Goal: Task Accomplishment & Management: Manage account settings

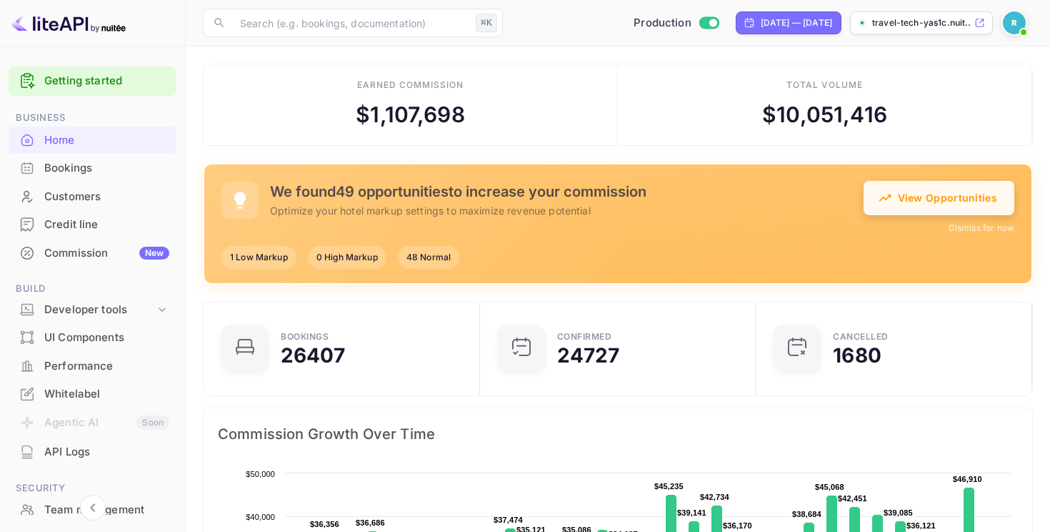
click at [889, 210] on button "View Opportunities" at bounding box center [939, 198] width 151 height 34
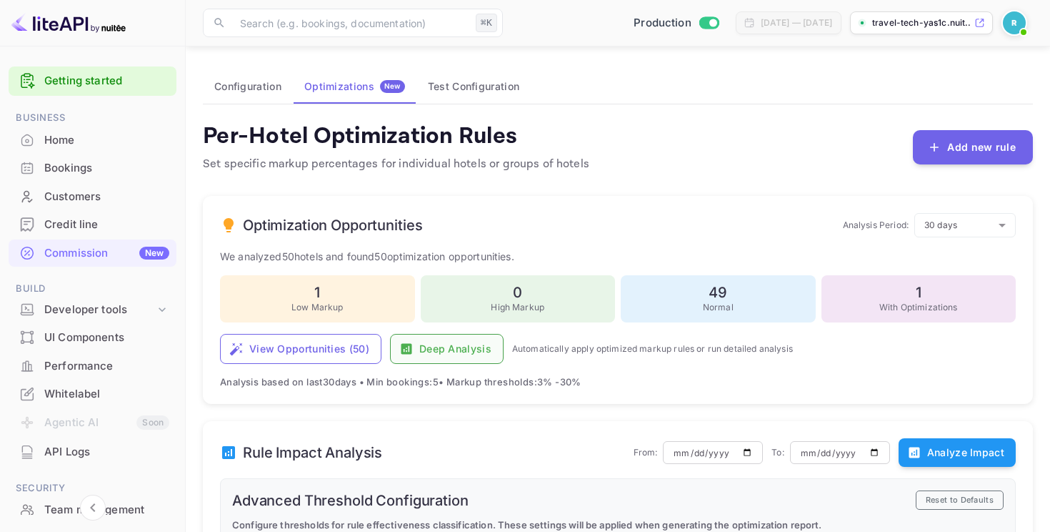
scroll to position [90, 0]
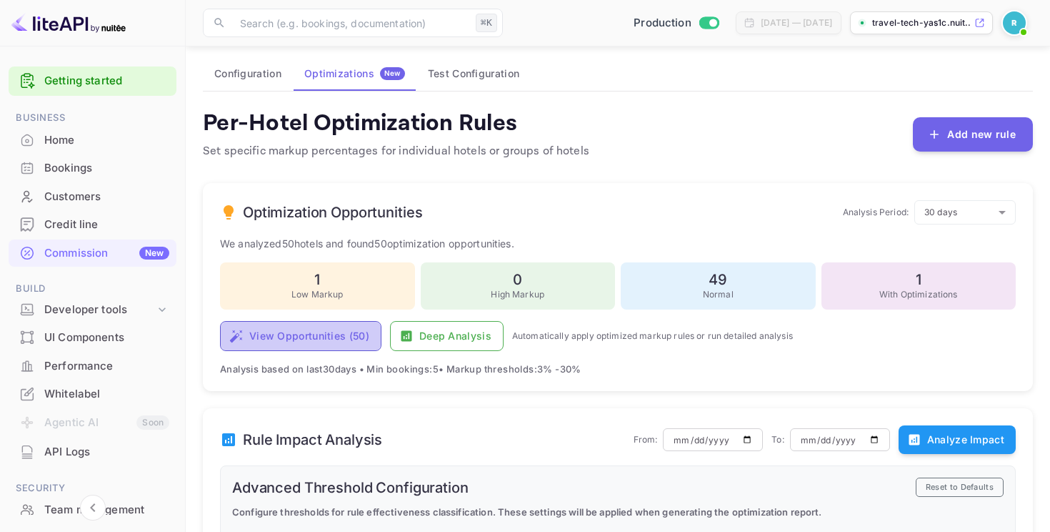
click at [322, 329] on button "View Opportunities ( 50 )" at bounding box center [300, 336] width 161 height 30
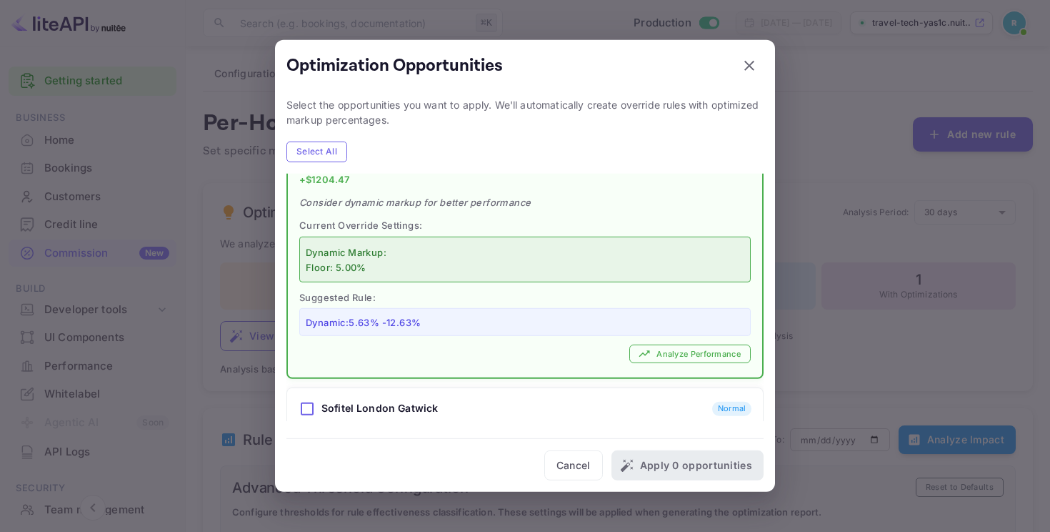
scroll to position [1272, 0]
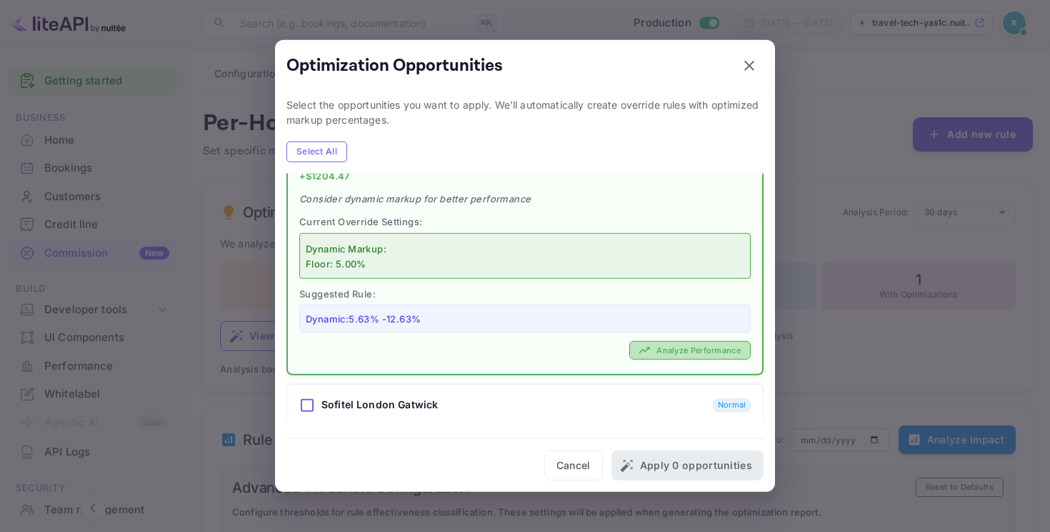
click at [672, 340] on button "Analyze Performance" at bounding box center [689, 349] width 121 height 19
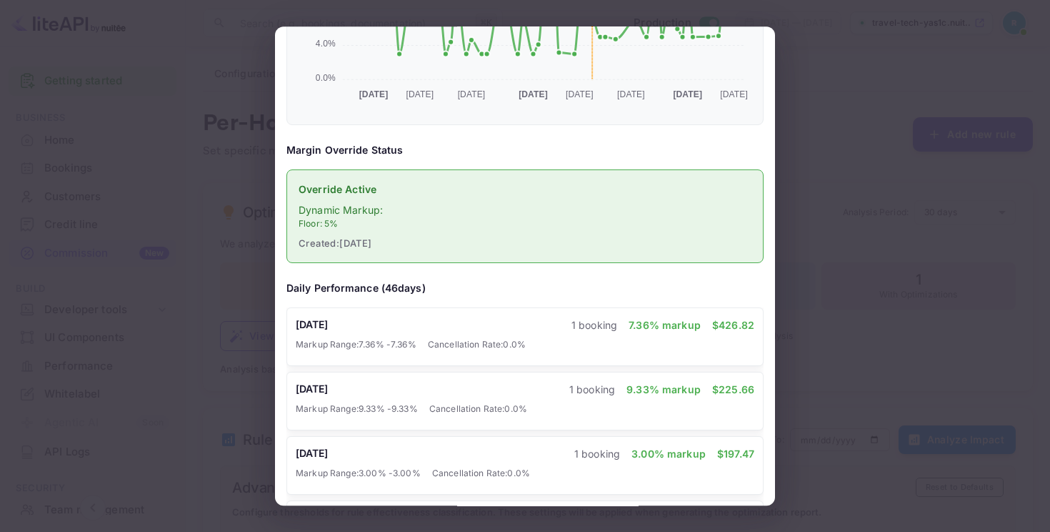
scroll to position [0, 0]
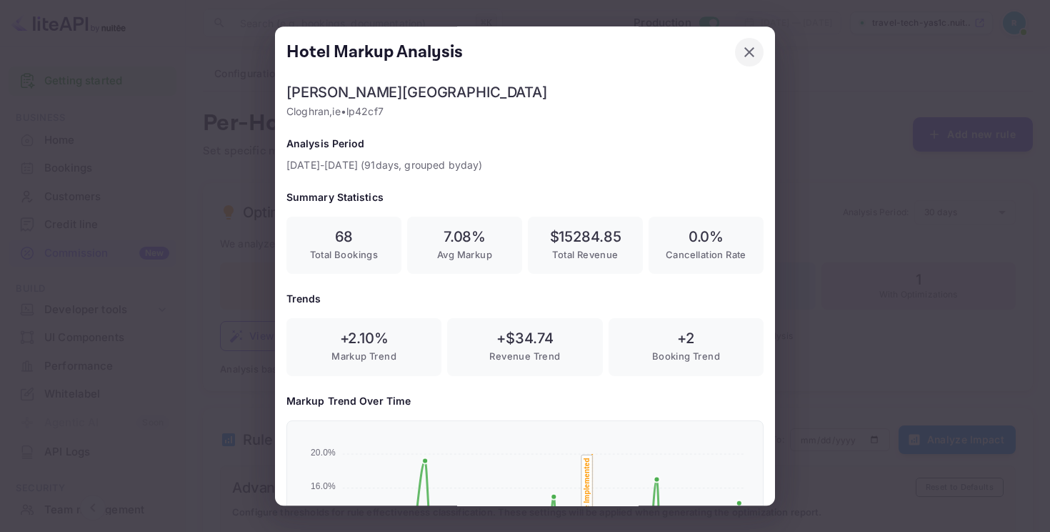
click at [754, 49] on icon "button" at bounding box center [749, 52] width 17 height 17
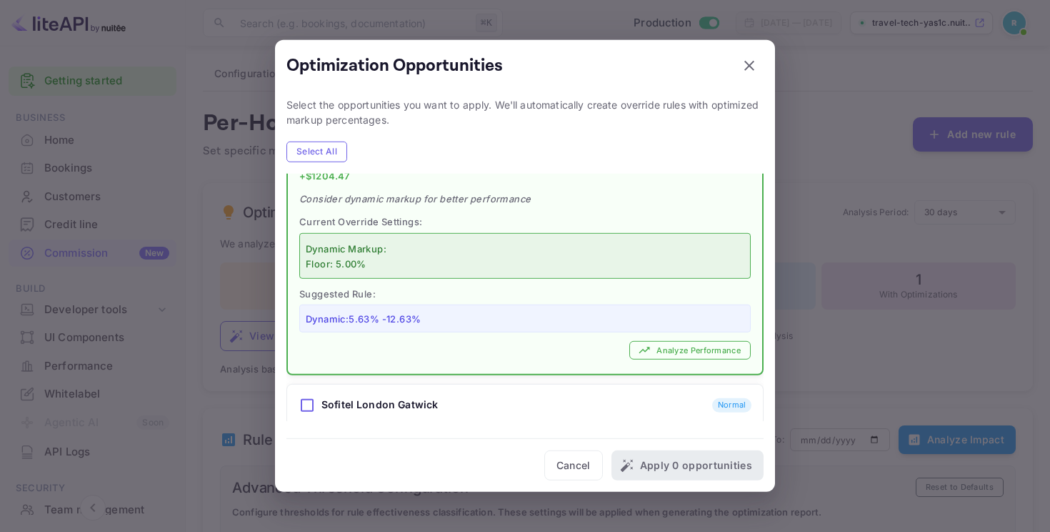
click at [754, 49] on div "Optimization Opportunities Select the opportunities you want to apply. We'll au…" at bounding box center [525, 266] width 500 height 452
click at [759, 64] on button "button" at bounding box center [749, 65] width 29 height 29
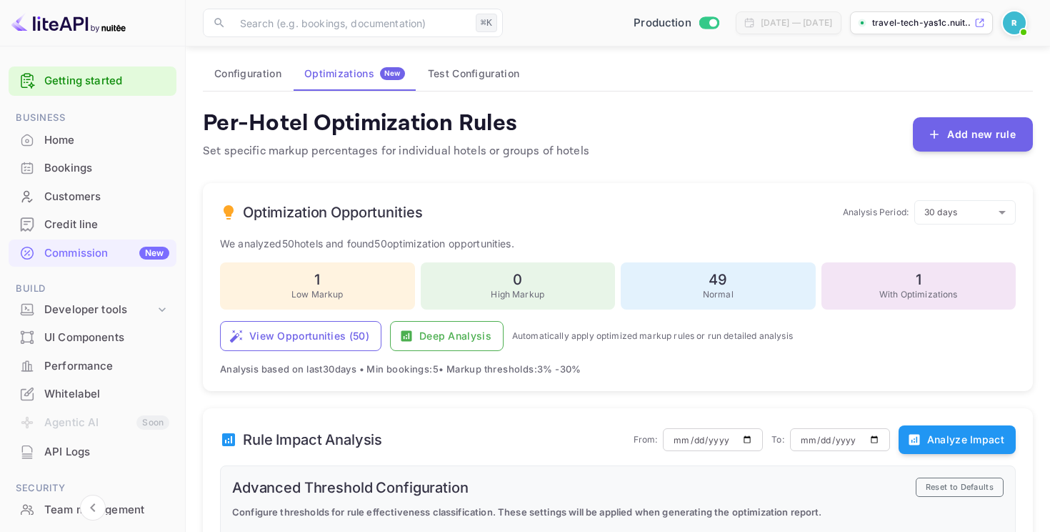
click at [76, 371] on div "Performance" at bounding box center [106, 366] width 125 height 16
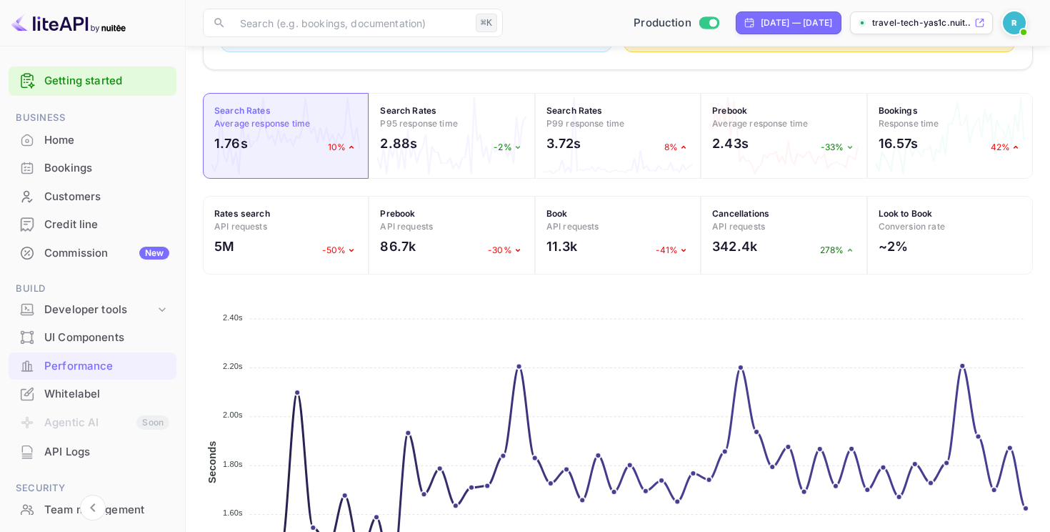
scroll to position [448, 0]
click at [311, 221] on h4 "Rates search API requests" at bounding box center [285, 221] width 143 height 26
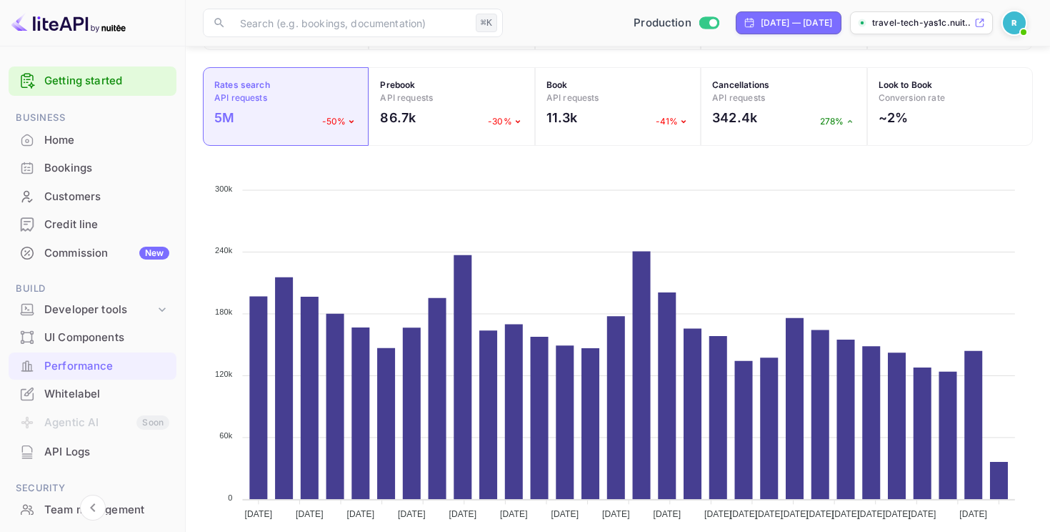
scroll to position [579, 0]
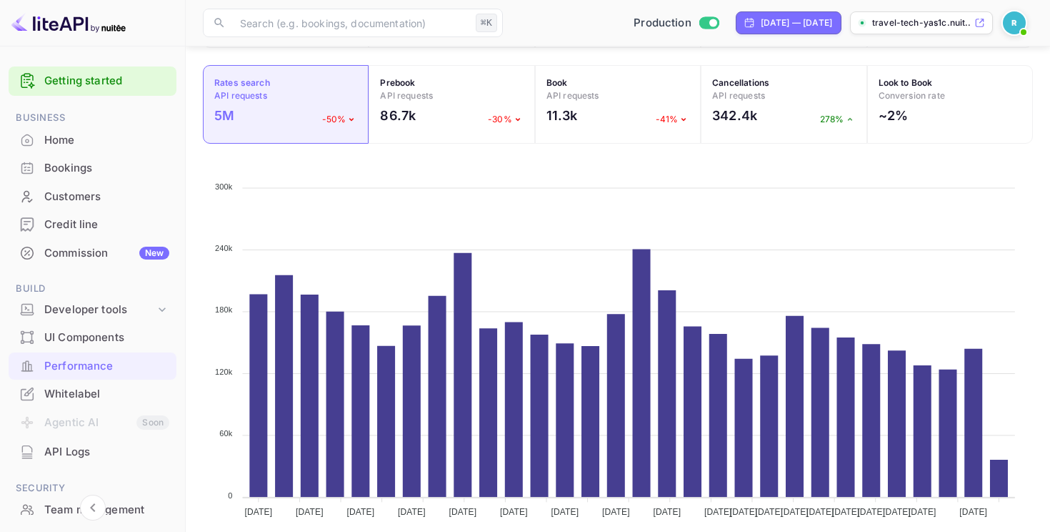
click at [76, 139] on div "Home" at bounding box center [106, 140] width 125 height 16
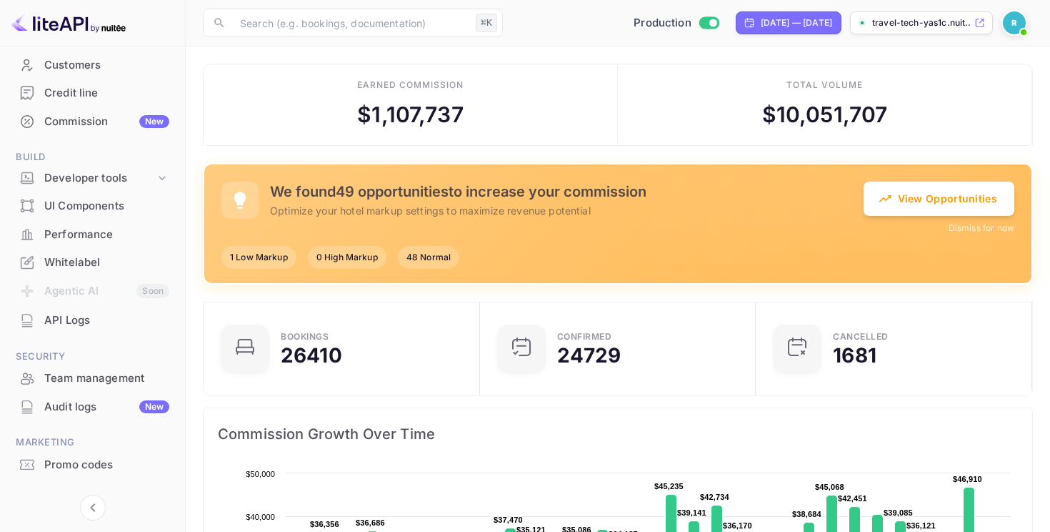
scroll to position [141, 0]
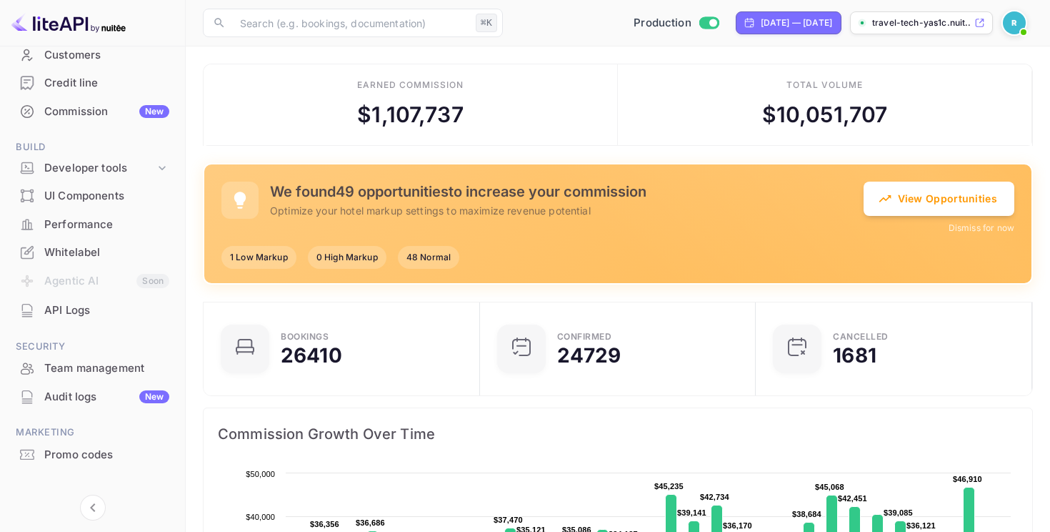
click at [103, 314] on div "API Logs" at bounding box center [106, 310] width 125 height 16
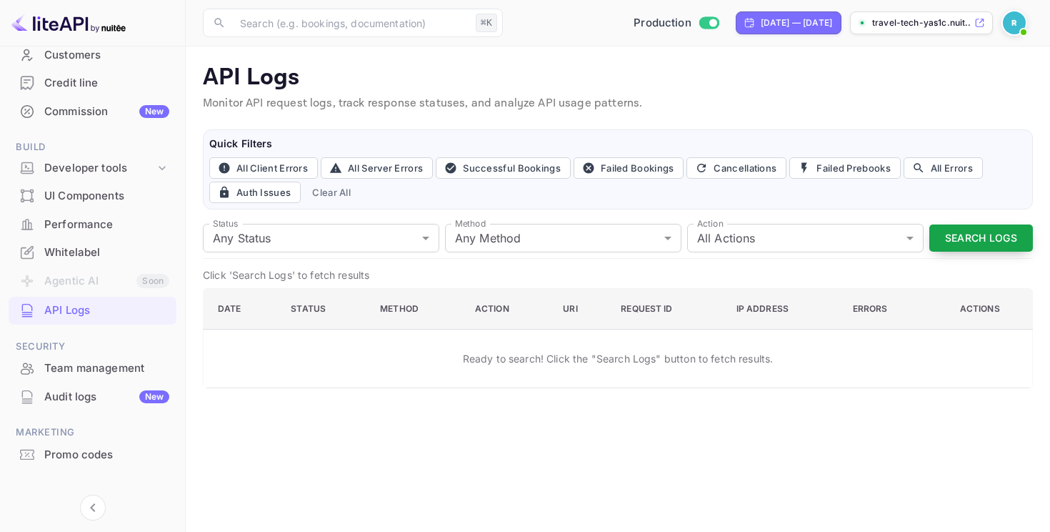
click at [965, 231] on button "Search Logs" at bounding box center [981, 238] width 104 height 28
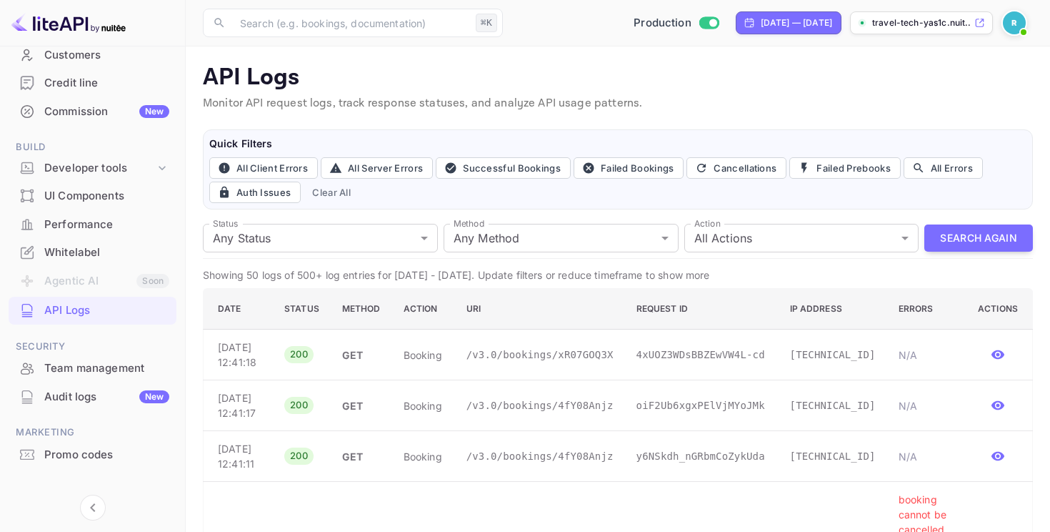
click at [278, 10] on input "text" at bounding box center [350, 23] width 239 height 29
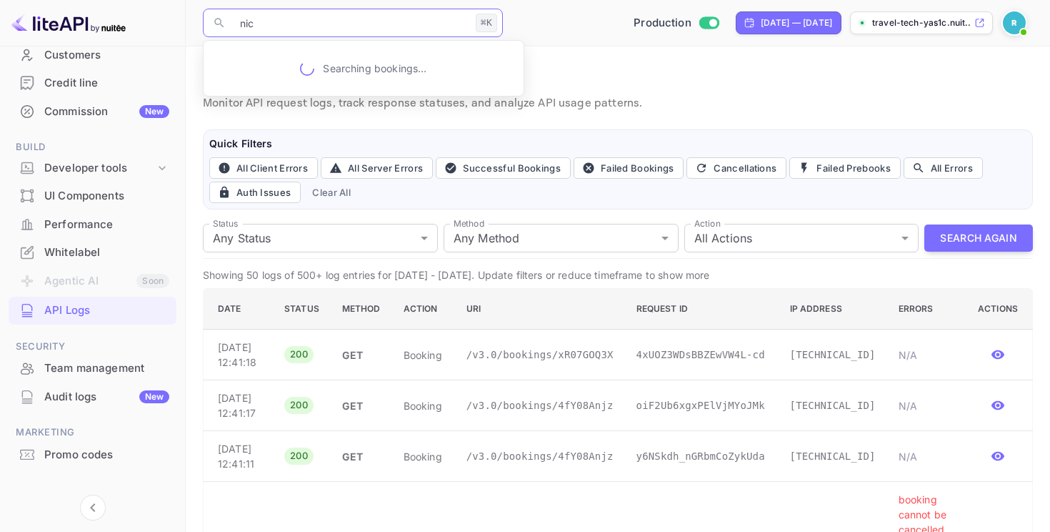
type input "[PERSON_NAME]"
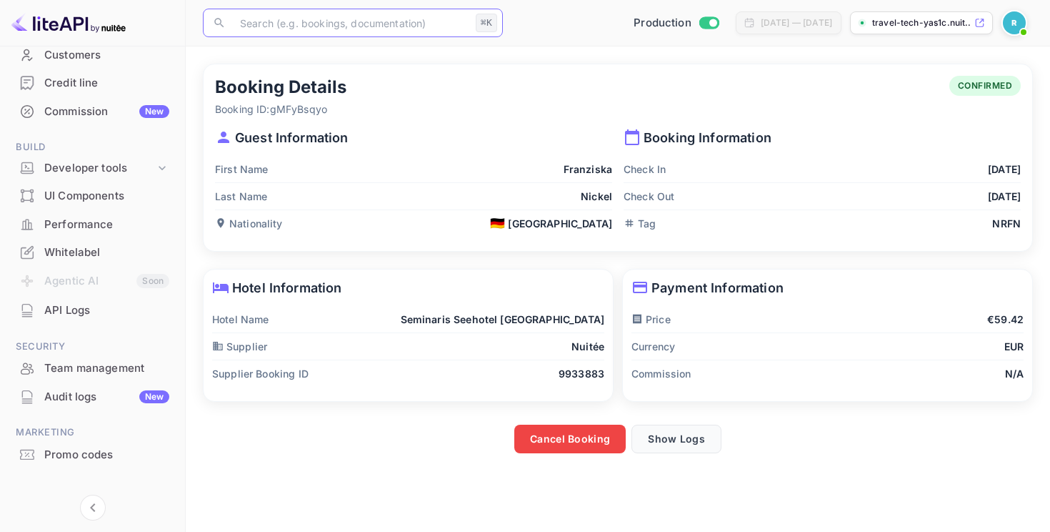
click at [653, 434] on button "Show Logs" at bounding box center [677, 438] width 90 height 29
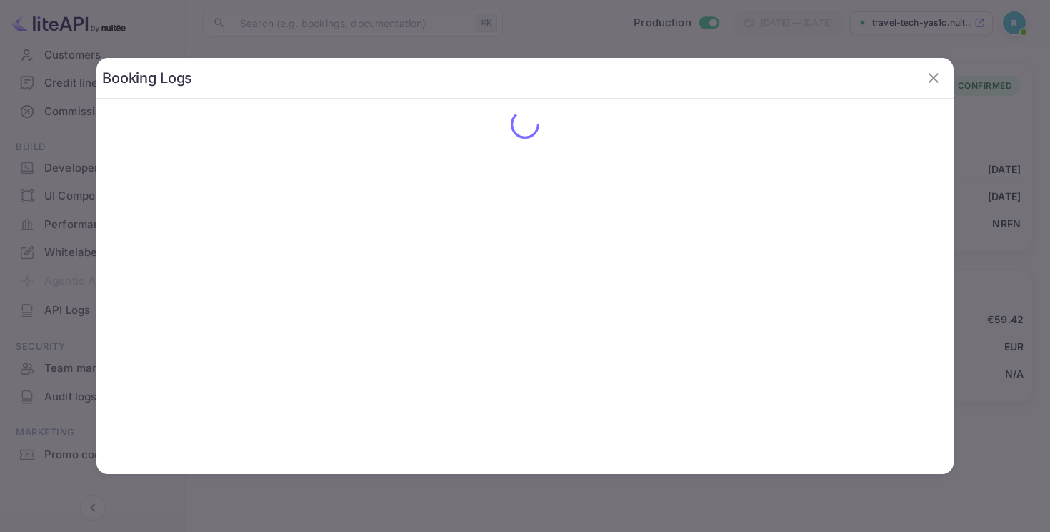
click at [940, 76] on icon "button" at bounding box center [933, 77] width 17 height 17
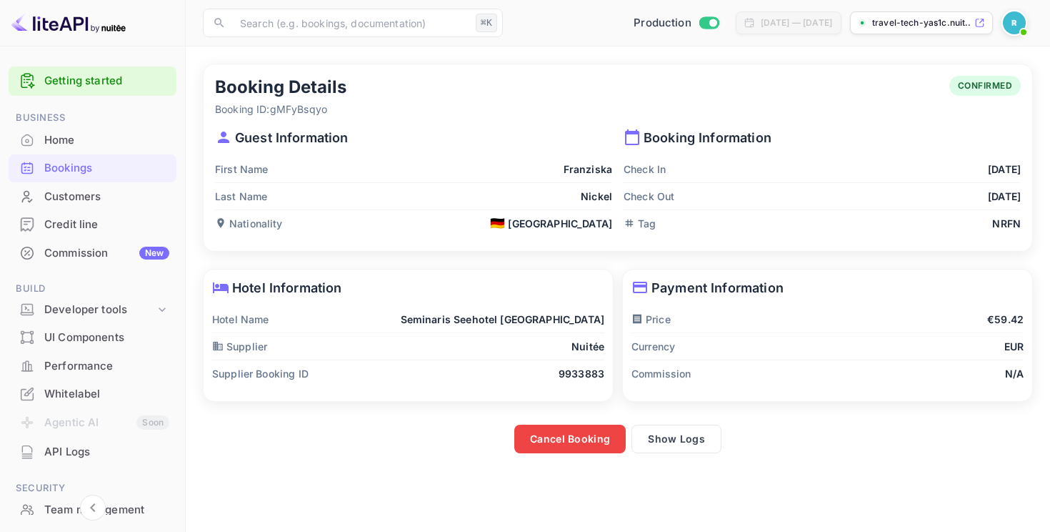
click at [86, 134] on div "Home" at bounding box center [106, 140] width 125 height 16
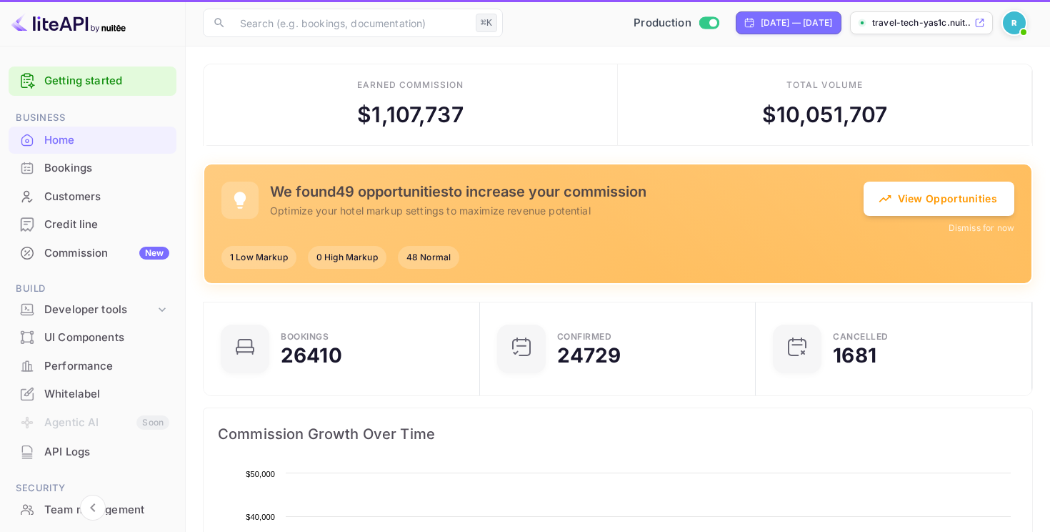
scroll to position [232, 268]
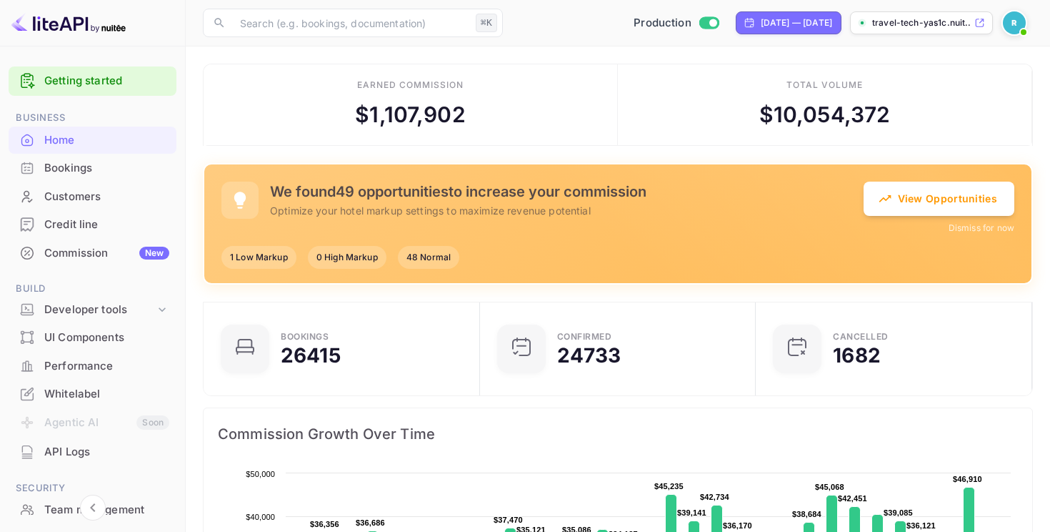
click at [114, 244] on div "Commission New" at bounding box center [93, 253] width 168 height 28
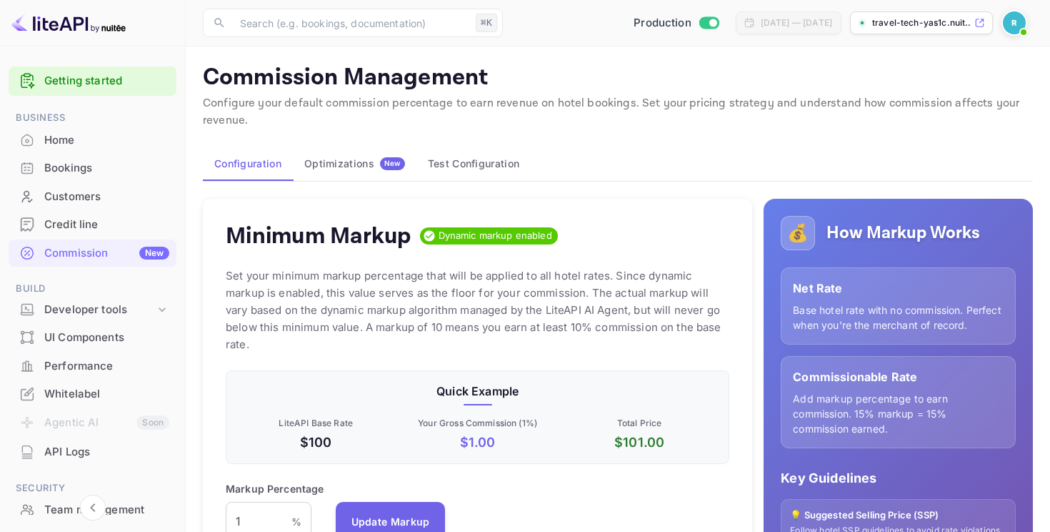
click at [361, 156] on button "Optimizations New" at bounding box center [355, 163] width 124 height 34
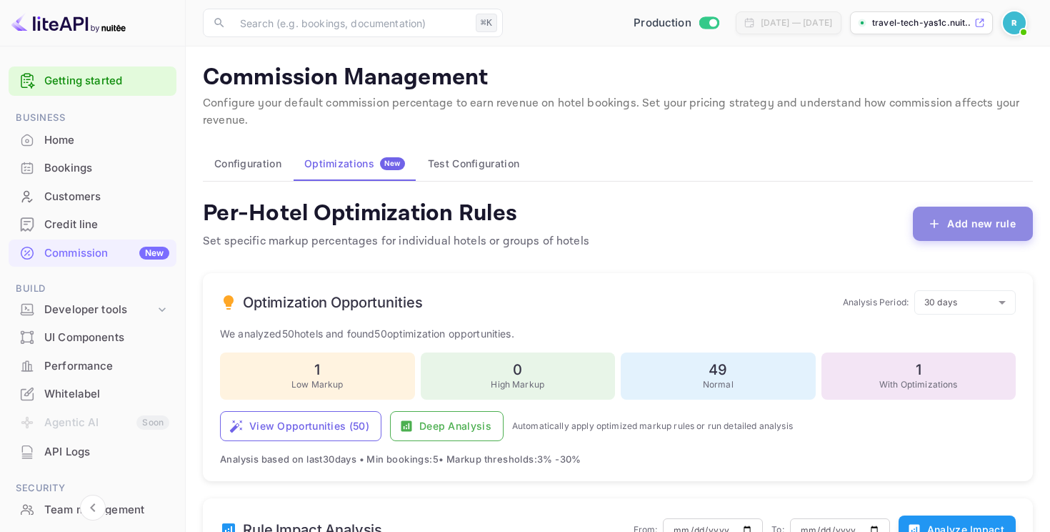
click at [959, 210] on button "Add new rule" at bounding box center [973, 223] width 120 height 34
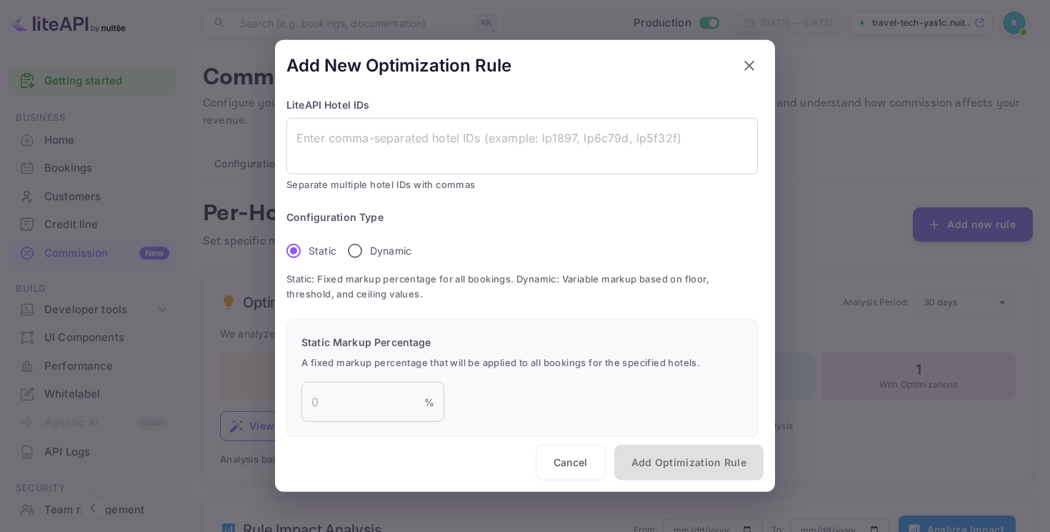
click at [363, 244] on input "Dynamic" at bounding box center [355, 250] width 30 height 30
radio input "true"
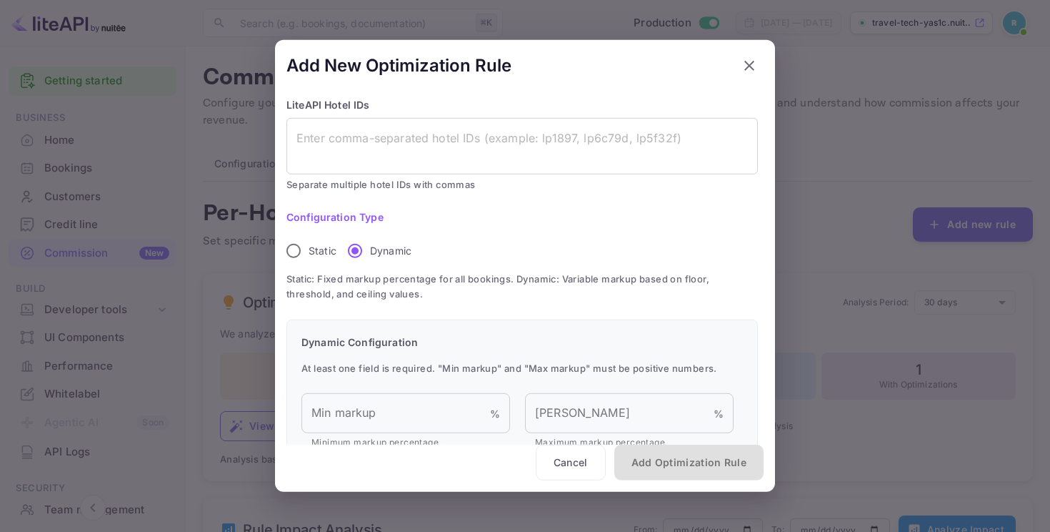
scroll to position [127, 0]
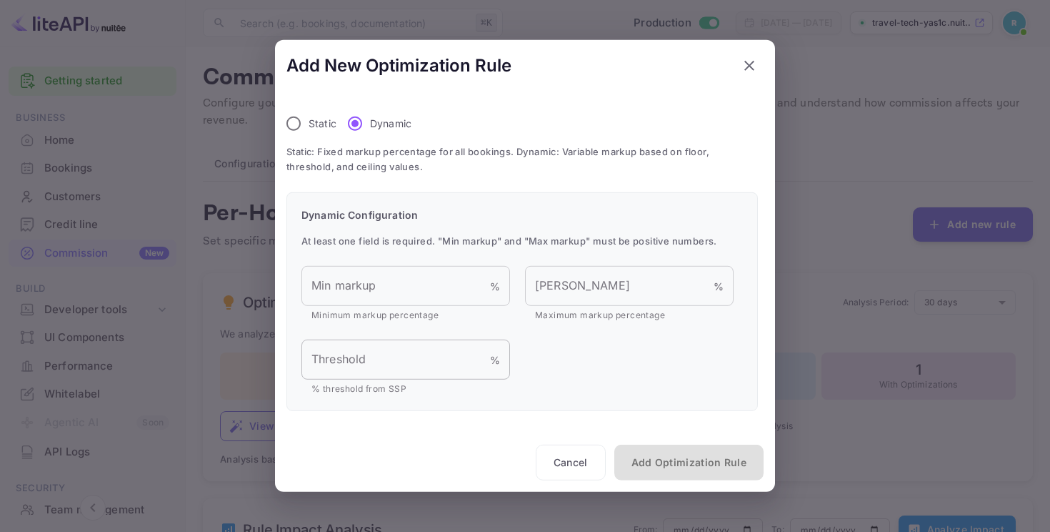
click at [361, 355] on input "Threshold" at bounding box center [395, 359] width 189 height 40
type input "-5"
click at [587, 466] on button "Cancel" at bounding box center [571, 462] width 70 height 36
radio input "true"
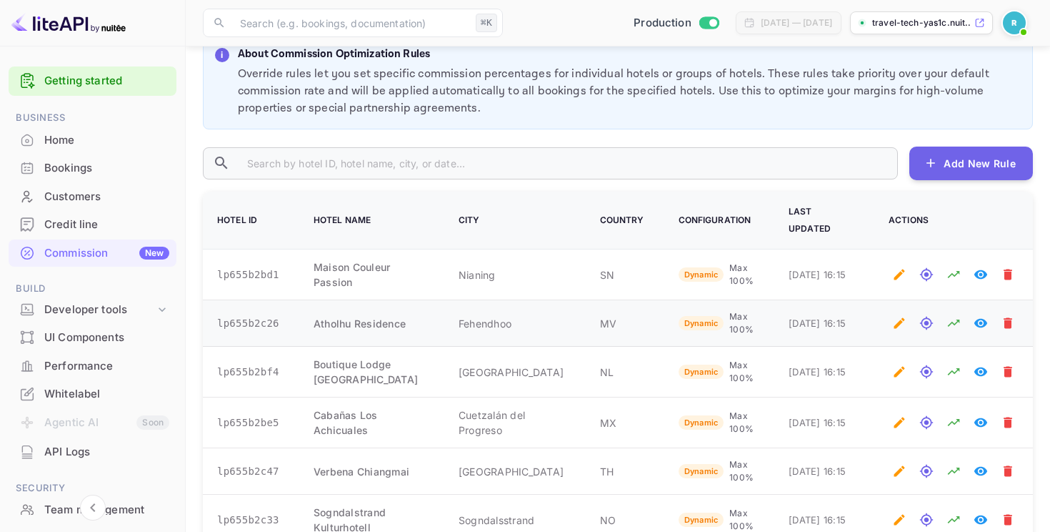
scroll to position [826, 0]
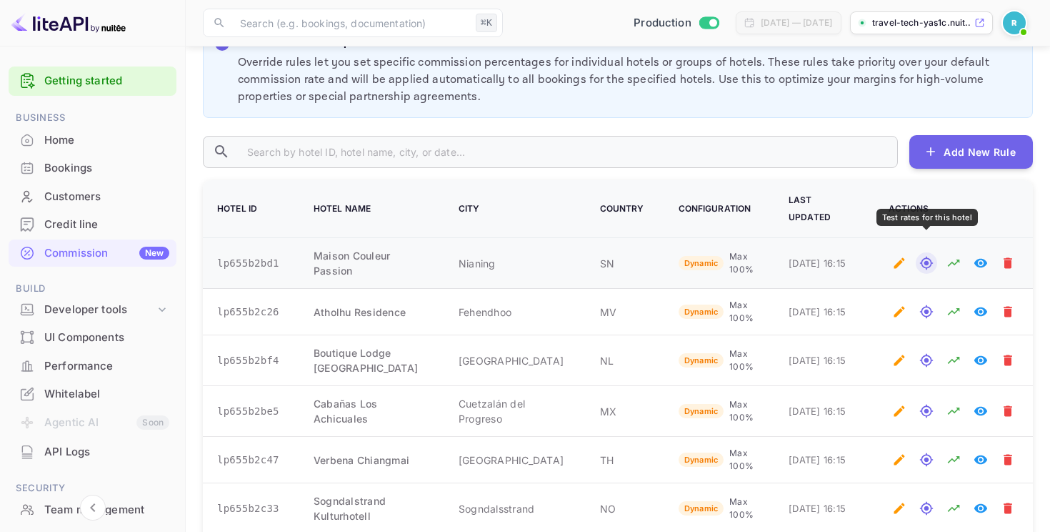
click at [926, 256] on icon "Test rates for this hotel" at bounding box center [926, 263] width 14 height 14
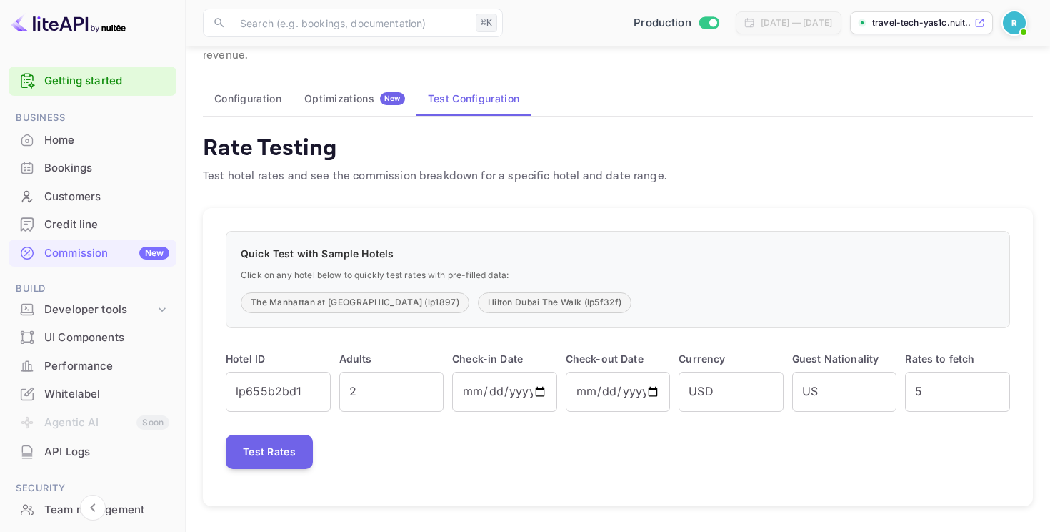
scroll to position [65, 0]
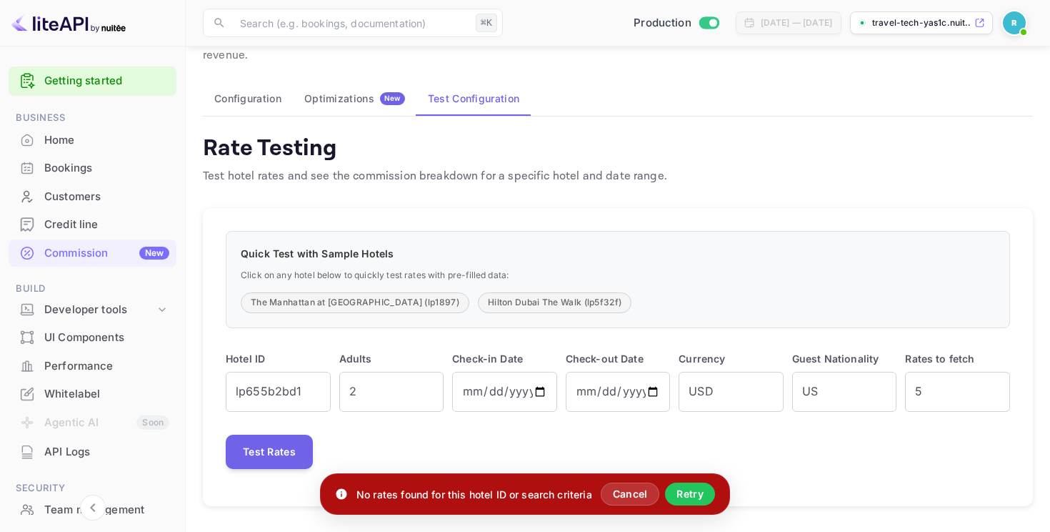
click at [354, 105] on button "Optimizations New" at bounding box center [355, 98] width 124 height 34
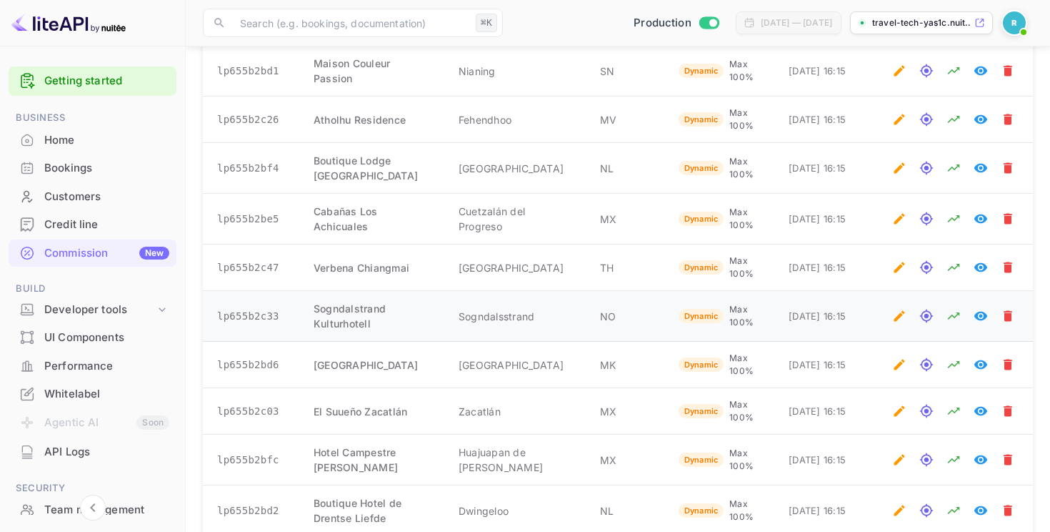
scroll to position [1036, 0]
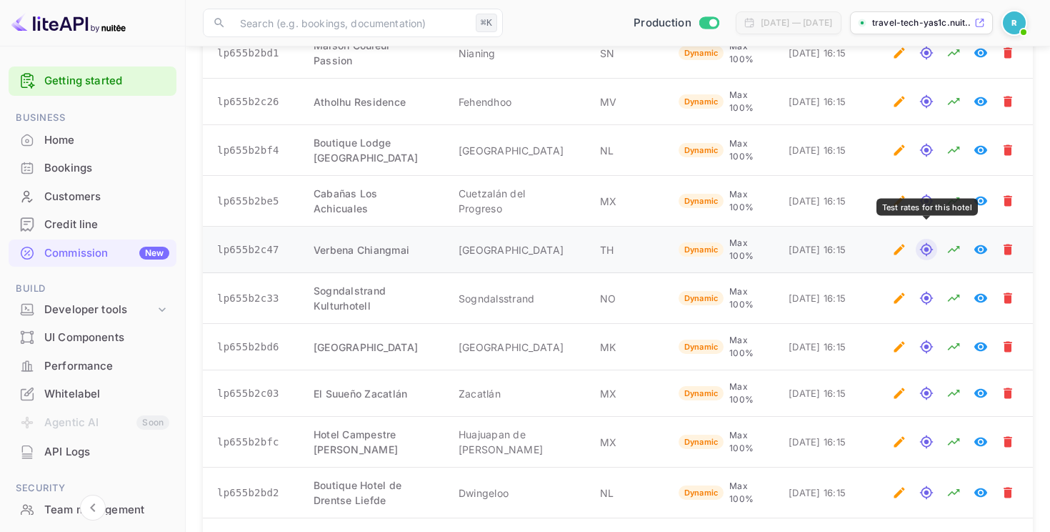
click at [927, 243] on icon "Test rates for this hotel" at bounding box center [926, 249] width 13 height 13
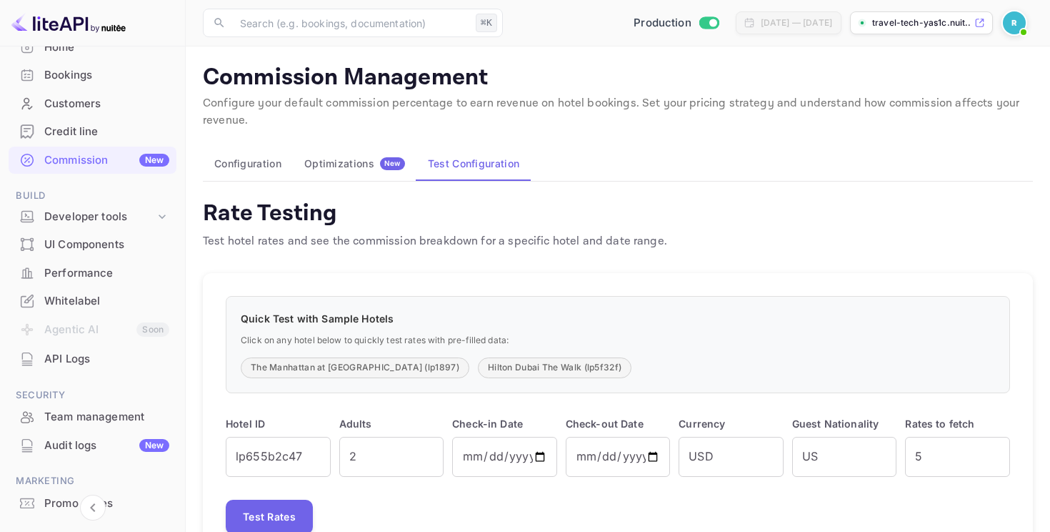
scroll to position [157, 0]
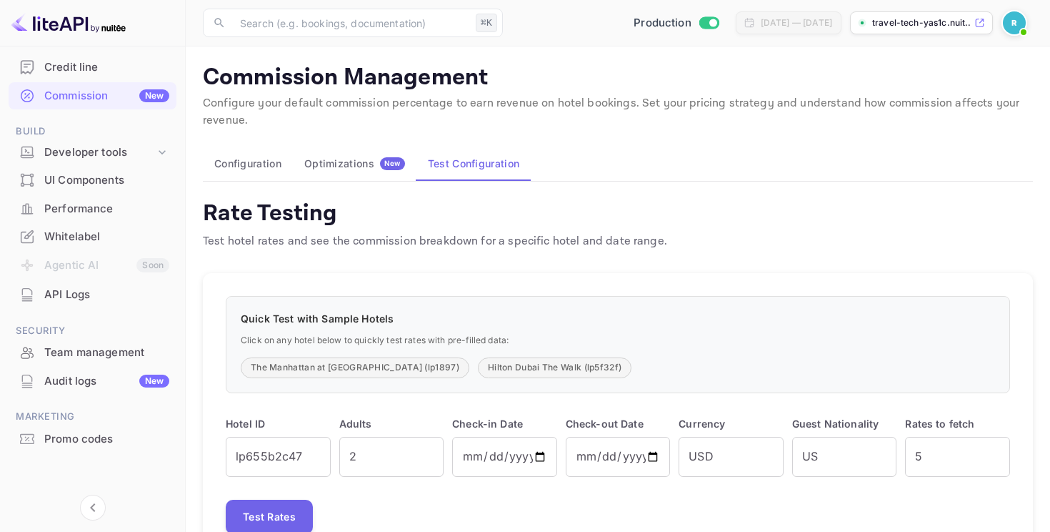
click at [82, 381] on div "Audit logs New" at bounding box center [106, 381] width 125 height 16
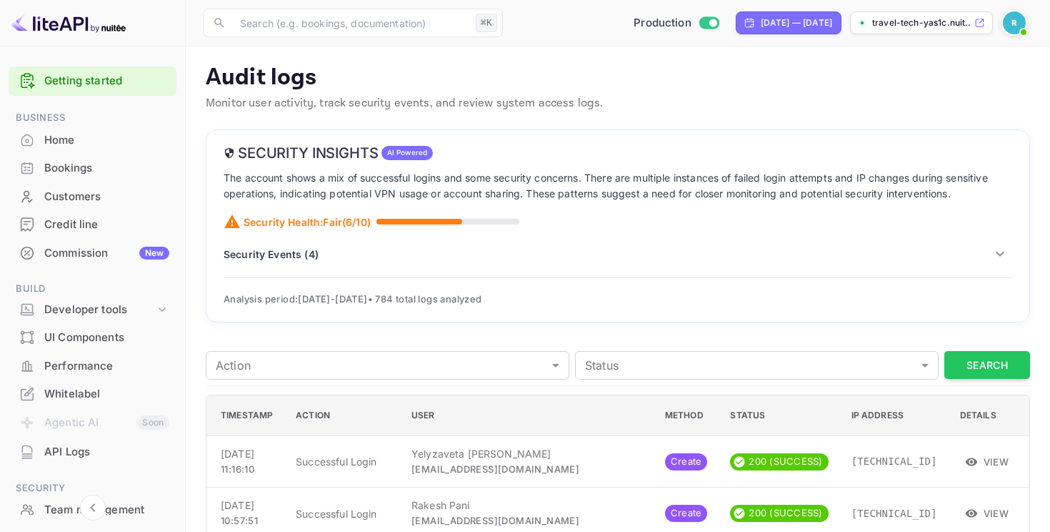
scroll to position [15, 0]
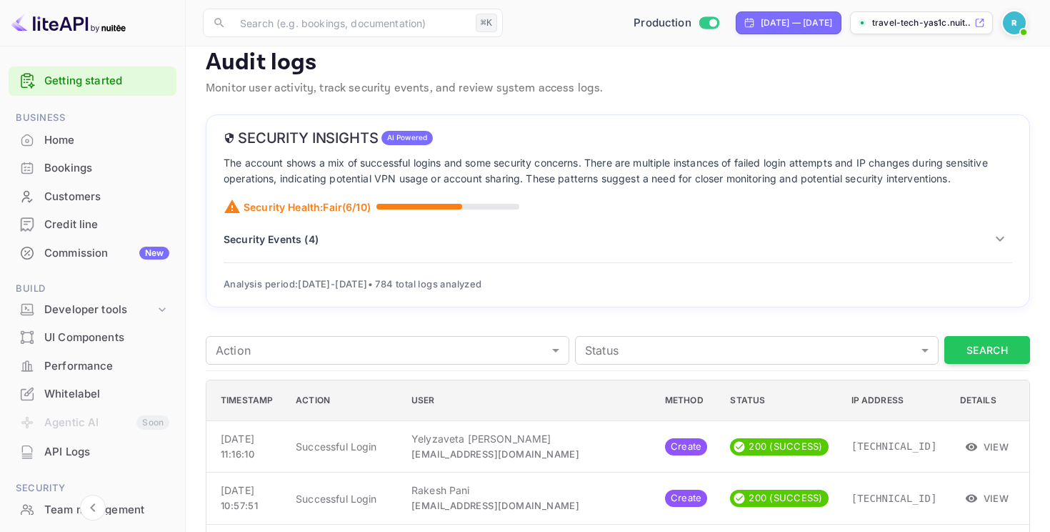
click at [278, 244] on p "Security Events ( 4 )" at bounding box center [271, 238] width 95 height 15
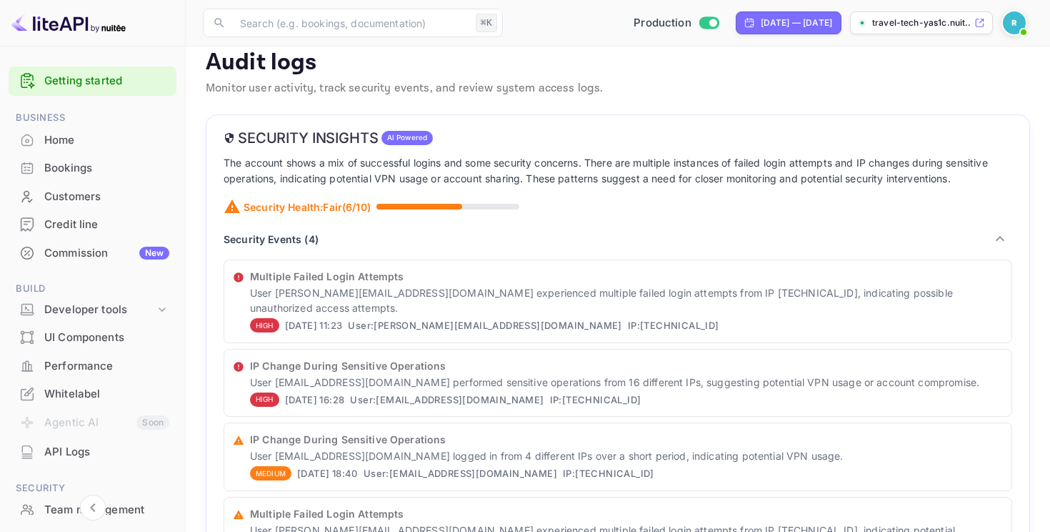
scroll to position [0, 0]
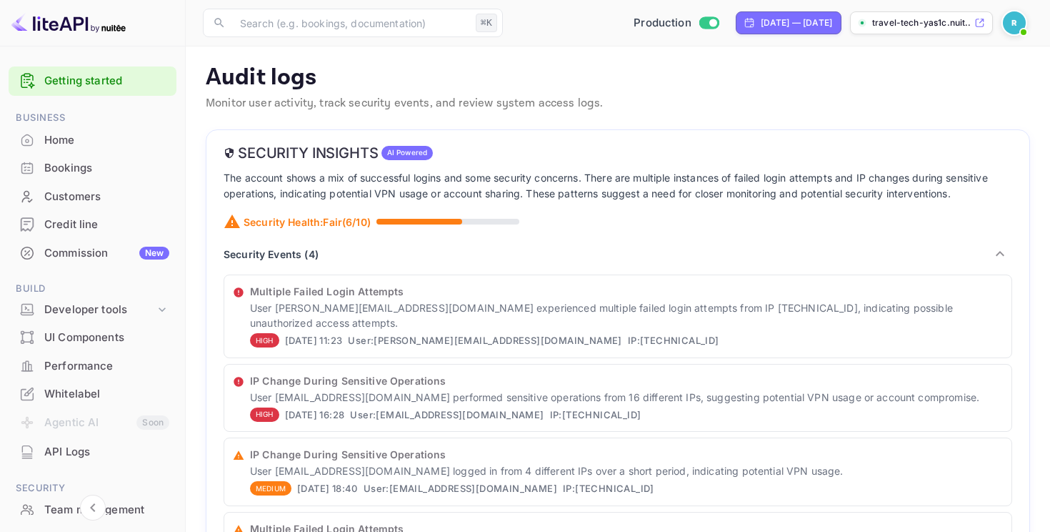
click at [261, 256] on p "Security Events ( 4 )" at bounding box center [271, 253] width 95 height 15
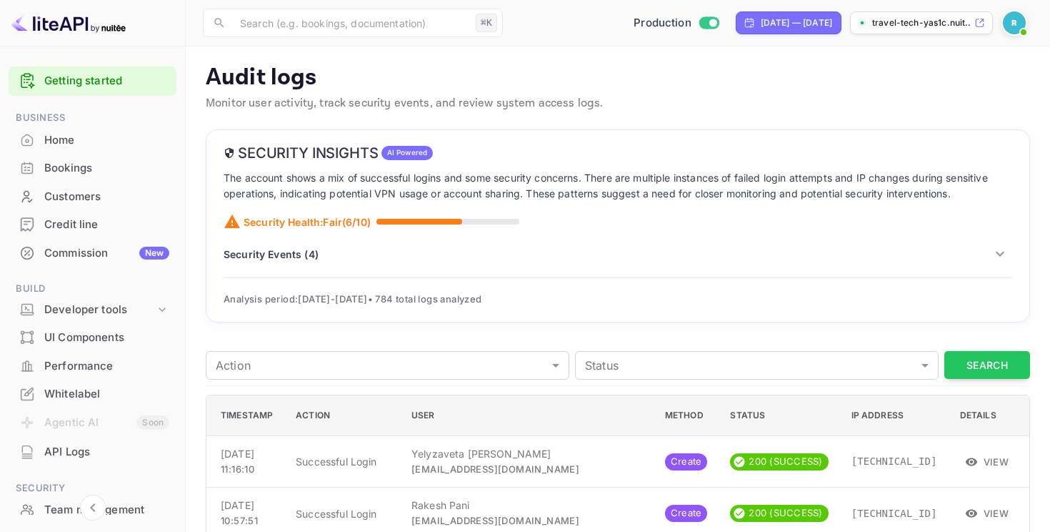
click at [286, 261] on div "Security Events ( 4 )" at bounding box center [618, 253] width 789 height 24
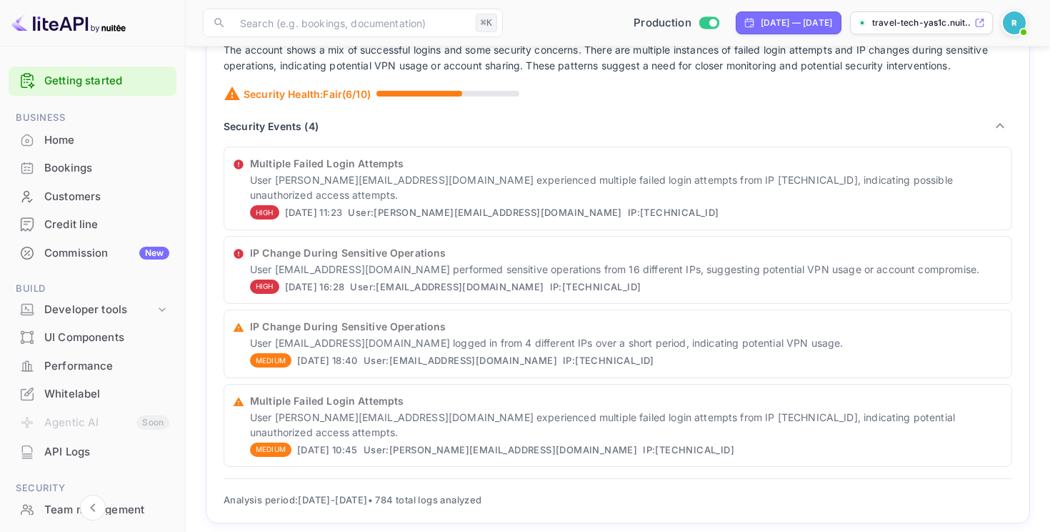
scroll to position [129, 0]
drag, startPoint x: 311, startPoint y: 176, endPoint x: 714, endPoint y: 166, distance: 403.8
click at [712, 167] on div "Multiple Failed Login Attempts User [PERSON_NAME][EMAIL_ADDRESS][DOMAIN_NAME] e…" at bounding box center [626, 187] width 753 height 65
click at [714, 166] on p "Multiple Failed Login Attempts" at bounding box center [626, 162] width 753 height 15
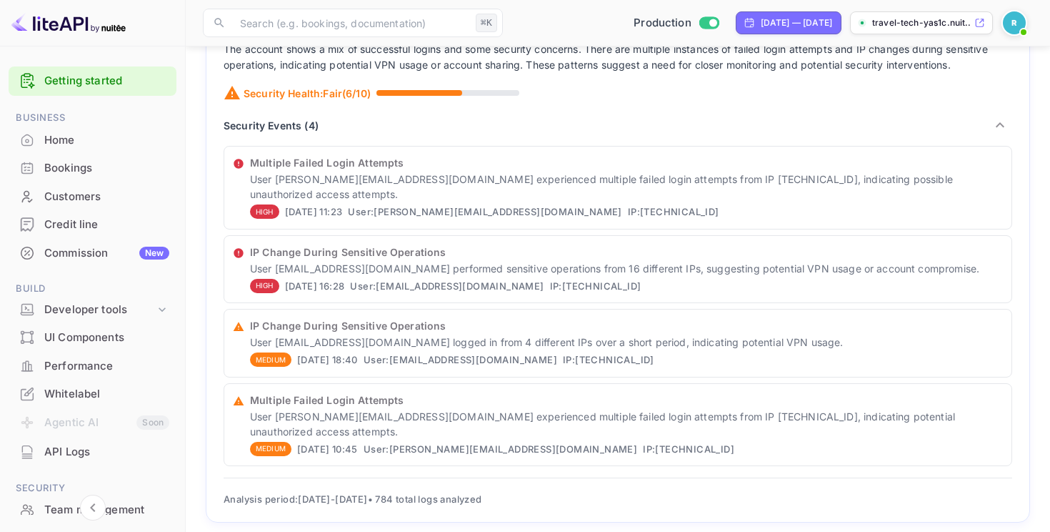
click at [714, 166] on p "Multiple Failed Login Attempts" at bounding box center [626, 162] width 753 height 15
click at [700, 179] on p "User [PERSON_NAME][EMAIL_ADDRESS][DOMAIN_NAME] experienced multiple failed logi…" at bounding box center [626, 186] width 753 height 30
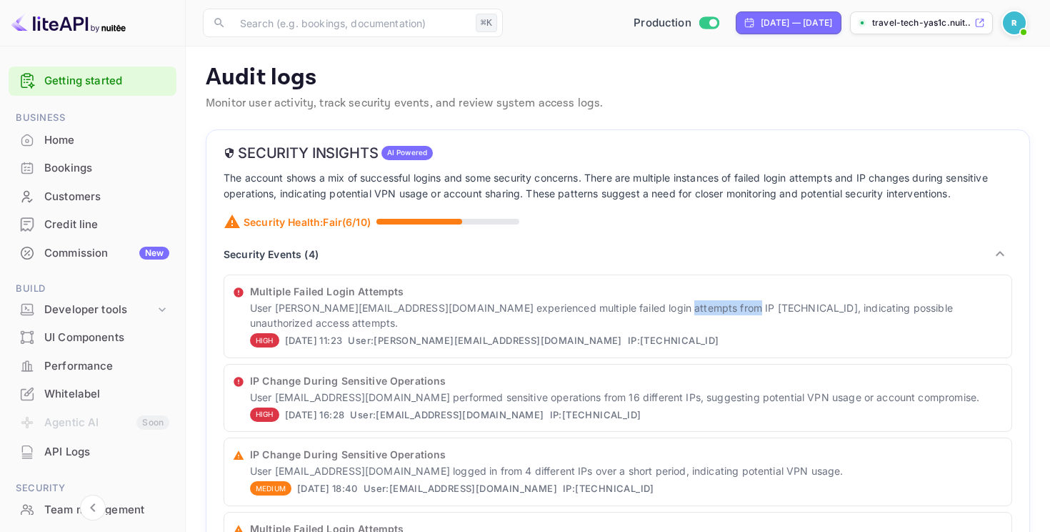
click at [600, 213] on div "Security Insights AI Powered The account shows a mix of successful logins and s…" at bounding box center [618, 390] width 824 height 522
click at [773, 19] on div "[DATE] — [DATE]" at bounding box center [796, 22] width 71 height 13
select select "8"
select select "2025"
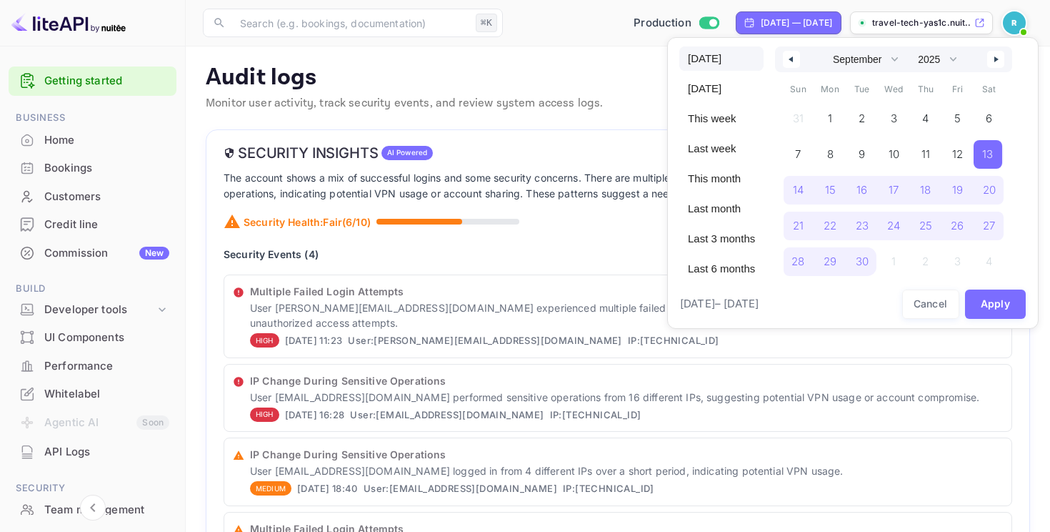
click at [724, 51] on span "[DATE]" at bounding box center [721, 58] width 84 height 24
select select "9"
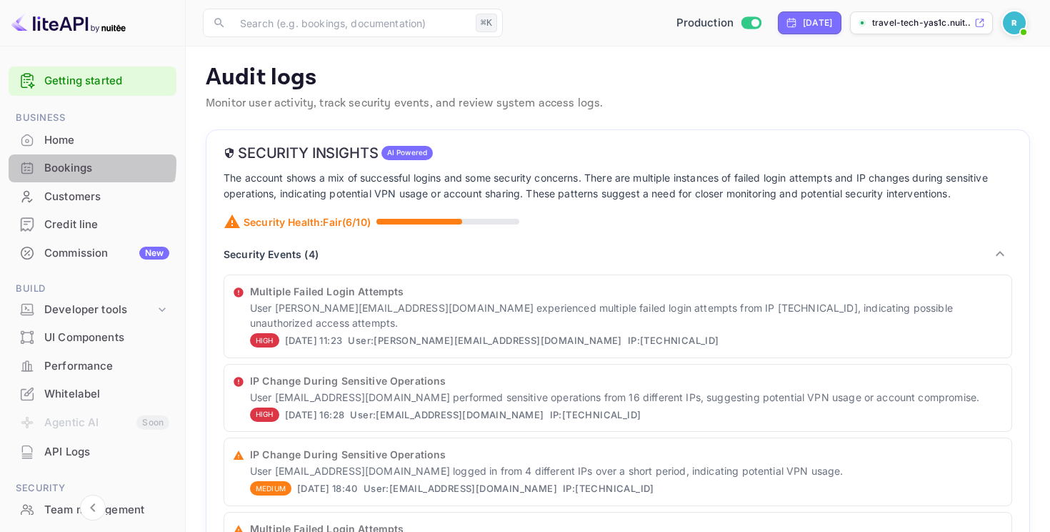
click at [78, 164] on div "Bookings" at bounding box center [106, 168] width 125 height 16
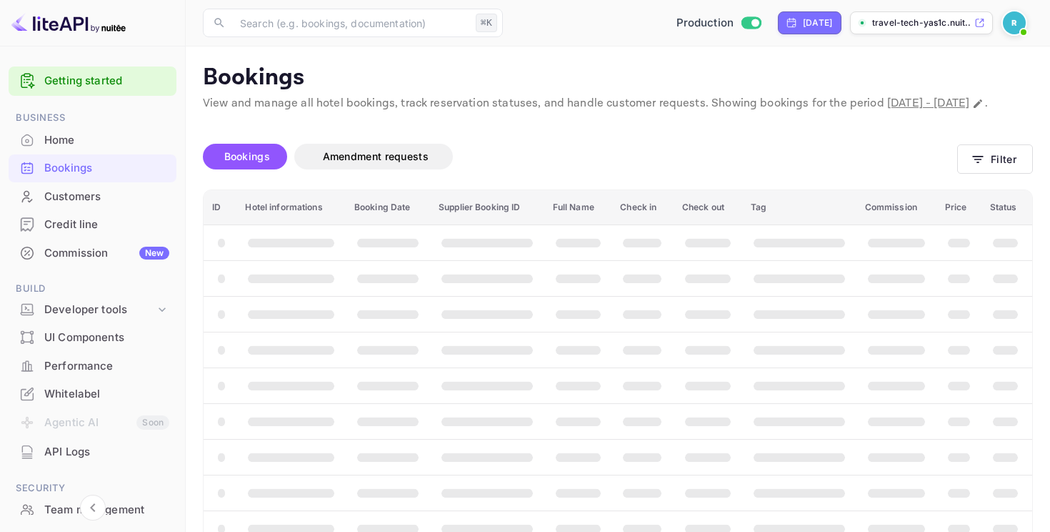
click at [98, 251] on div "Commission New" at bounding box center [106, 253] width 125 height 16
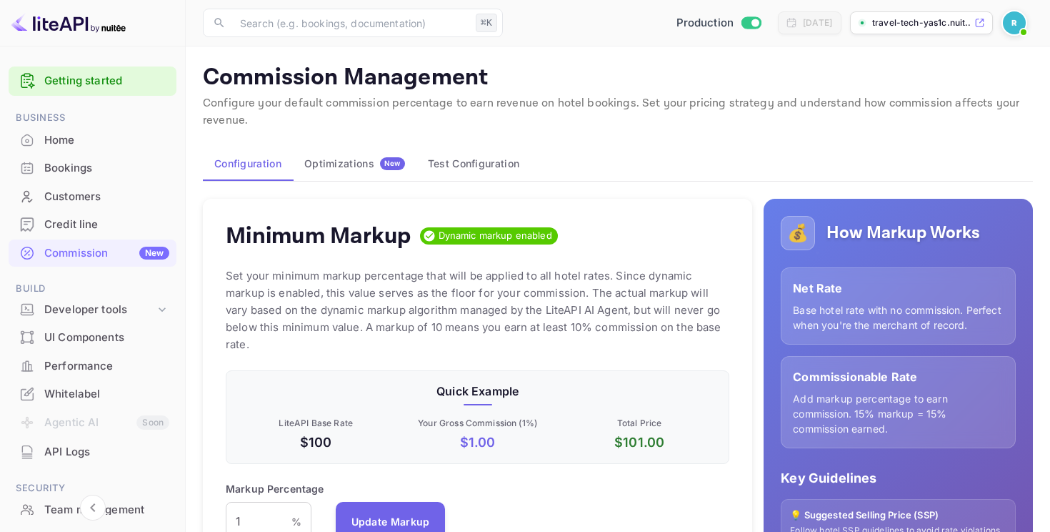
scroll to position [254, 504]
click at [96, 134] on div "Home" at bounding box center [106, 140] width 125 height 16
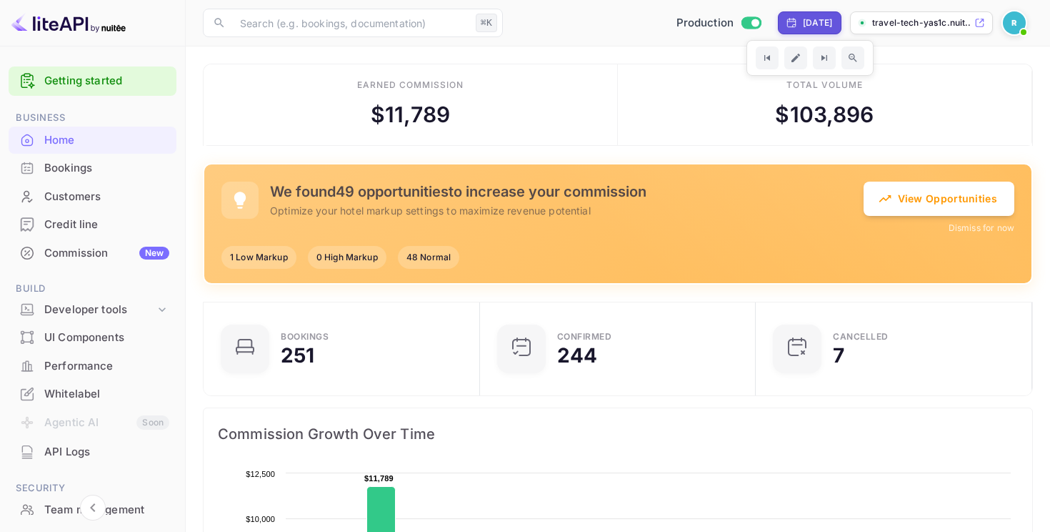
click at [807, 31] on div "[DATE]" at bounding box center [810, 22] width 64 height 23
select select "9"
select select "2025"
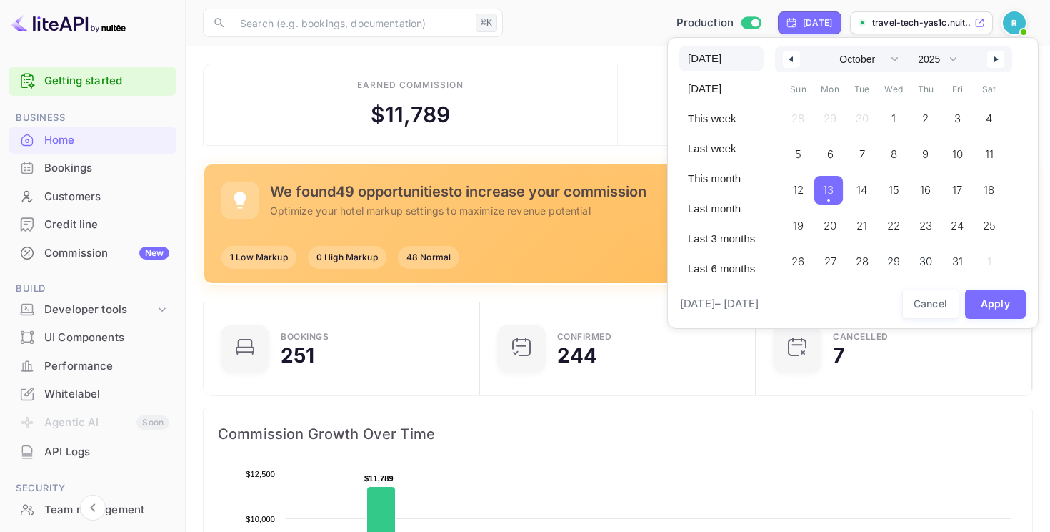
click at [649, 64] on div at bounding box center [525, 266] width 1050 height 532
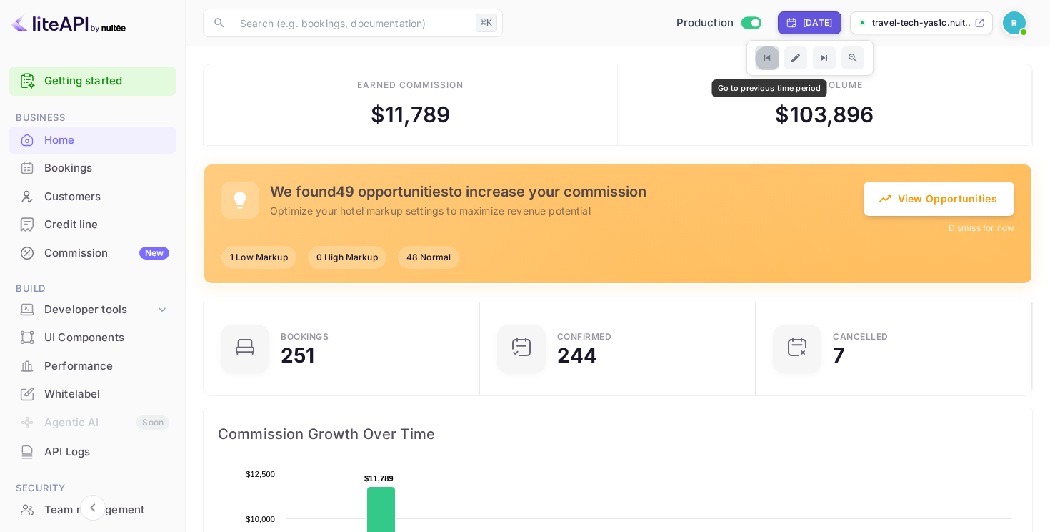
click at [773, 60] on icon "Go to previous time period" at bounding box center [767, 58] width 12 height 12
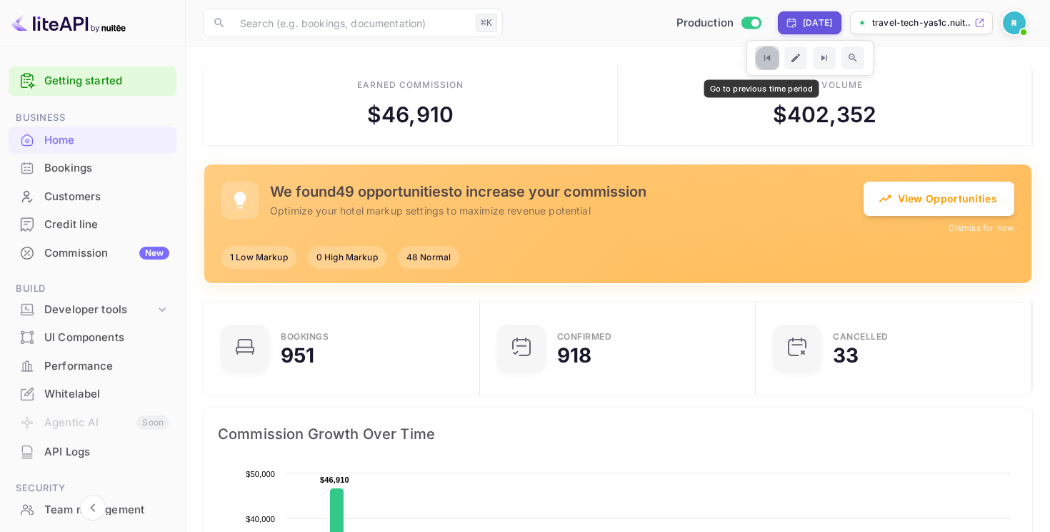
click at [761, 52] on icon "Go to previous time period" at bounding box center [767, 58] width 12 height 12
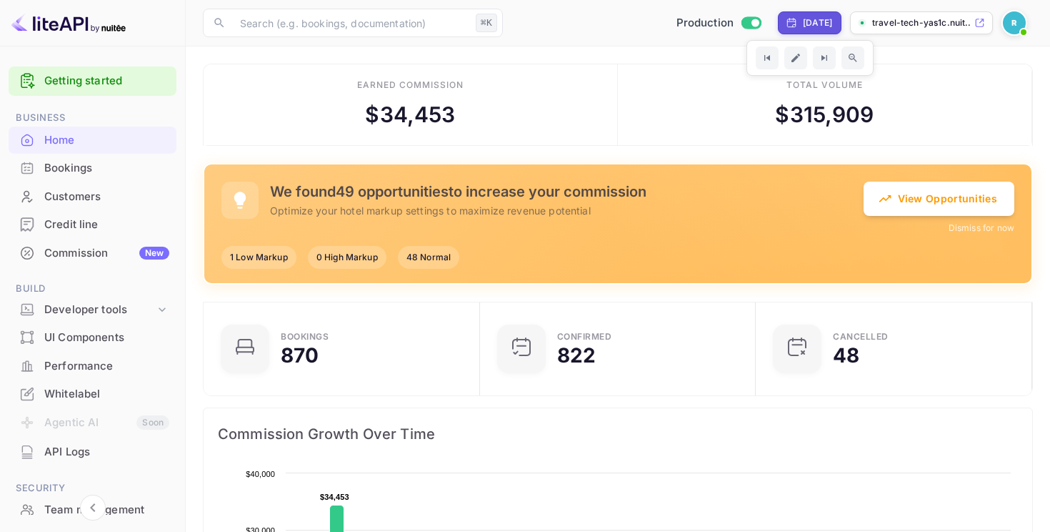
click at [808, 21] on div "[DATE]" at bounding box center [817, 22] width 29 height 13
select select "9"
select select "2025"
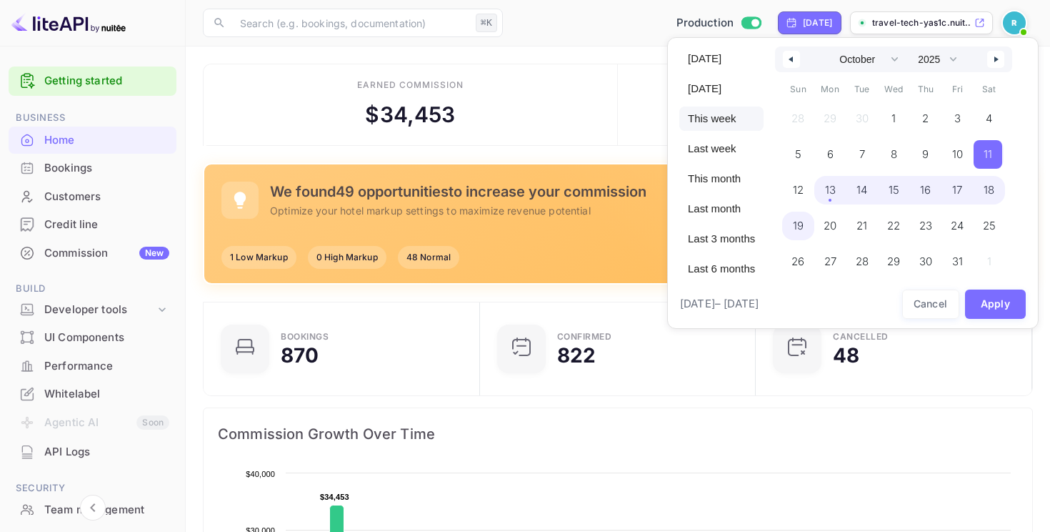
click at [707, 118] on span "This week" at bounding box center [721, 118] width 84 height 24
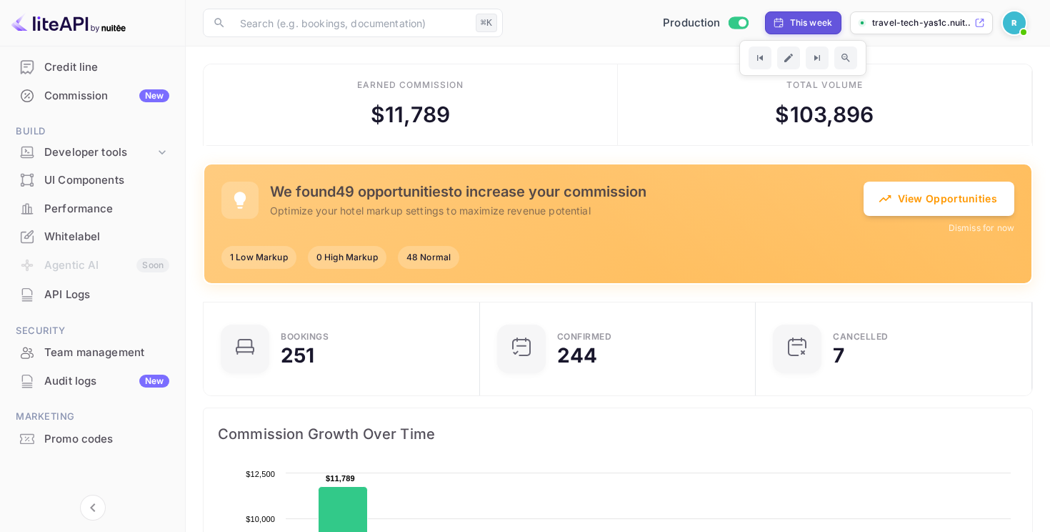
click at [805, 24] on div "This week" at bounding box center [811, 22] width 42 height 13
select select "9"
select select "2025"
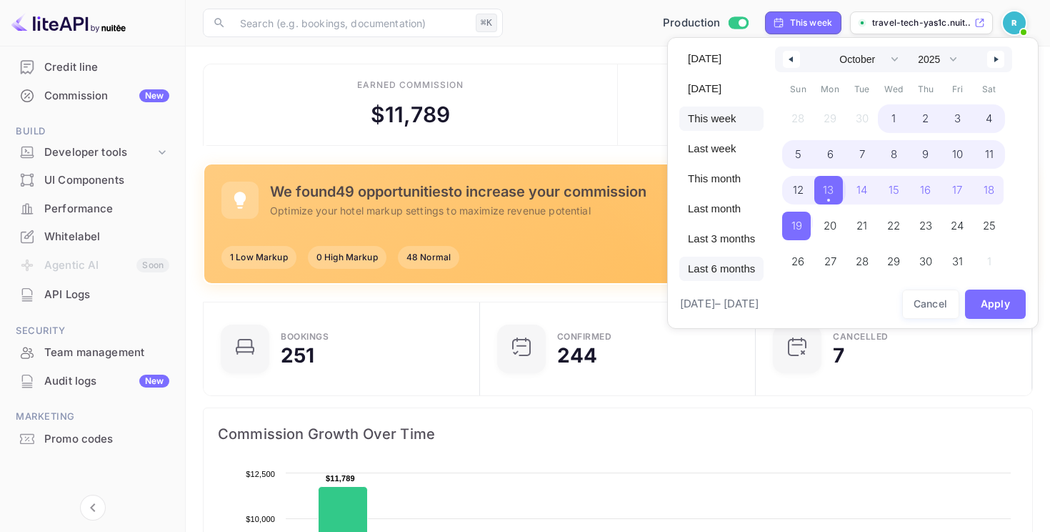
click at [716, 264] on span "Last 6 months" at bounding box center [721, 268] width 84 height 24
select select "3"
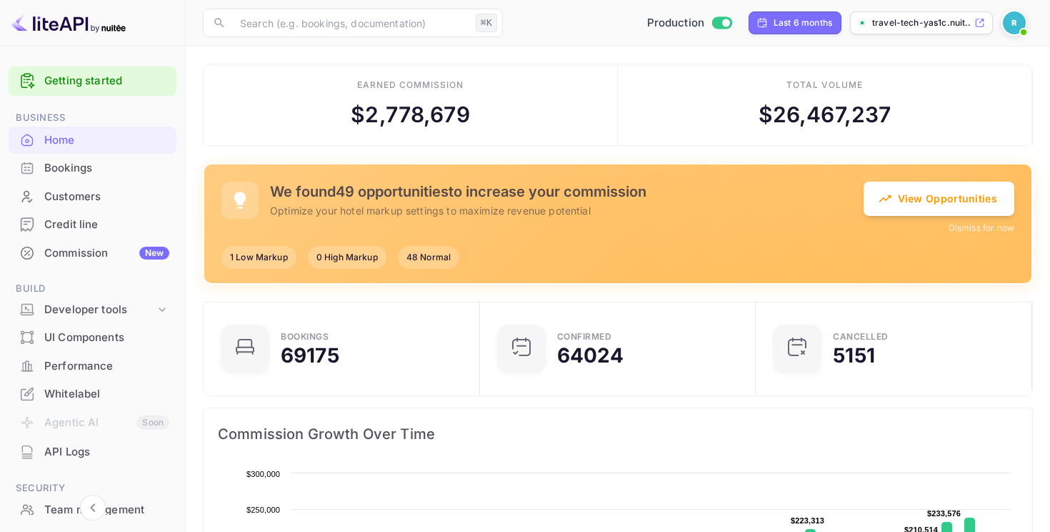
click at [94, 250] on div "Commission New" at bounding box center [106, 253] width 125 height 16
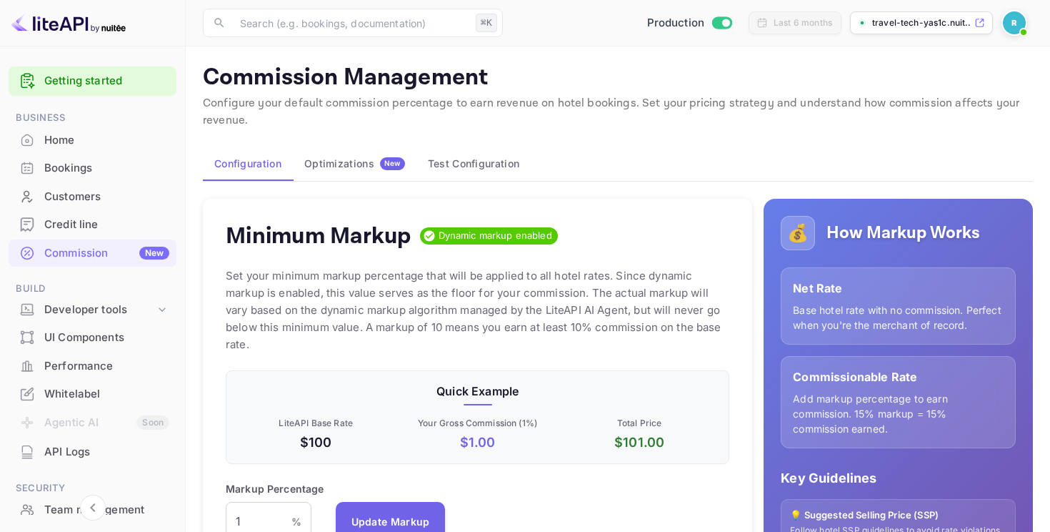
click at [350, 161] on div "Optimizations New" at bounding box center [354, 163] width 101 height 13
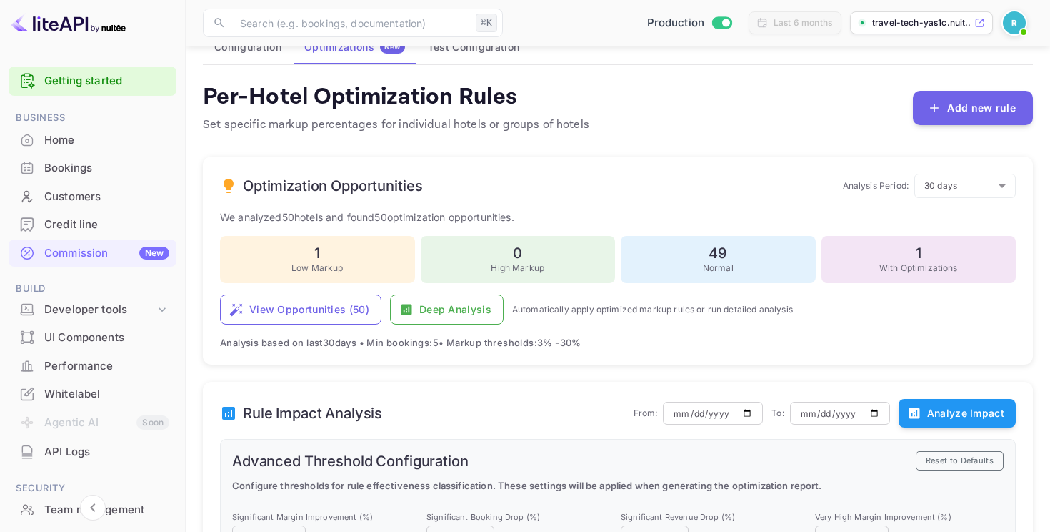
scroll to position [136, 0]
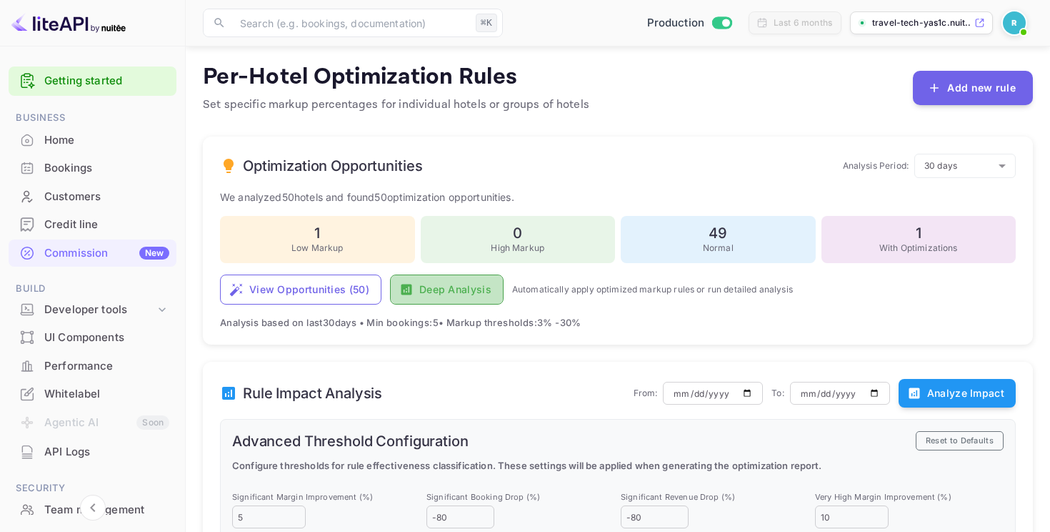
click at [449, 288] on button "Deep Analysis" at bounding box center [447, 289] width 114 height 30
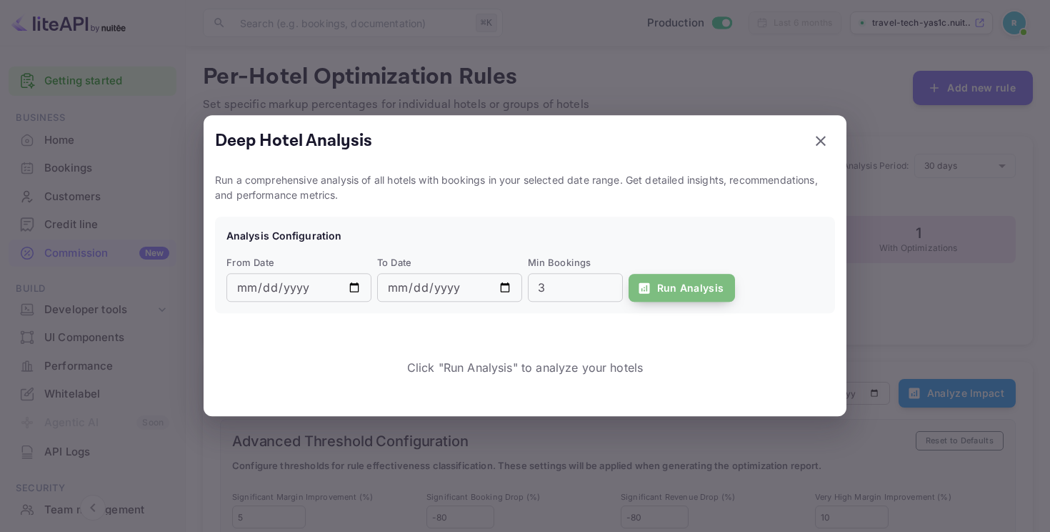
click at [684, 288] on button "Run Analysis" at bounding box center [682, 288] width 107 height 29
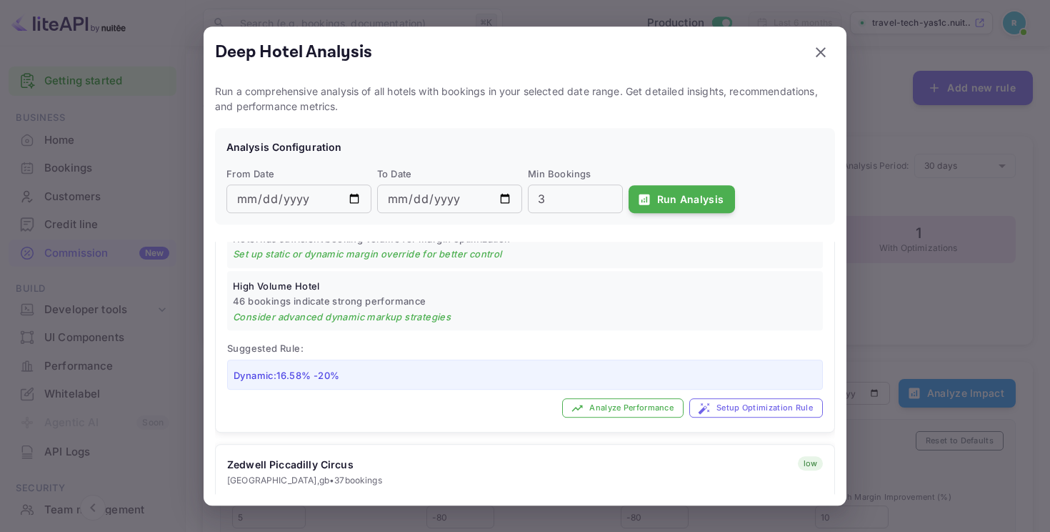
scroll to position [176, 0]
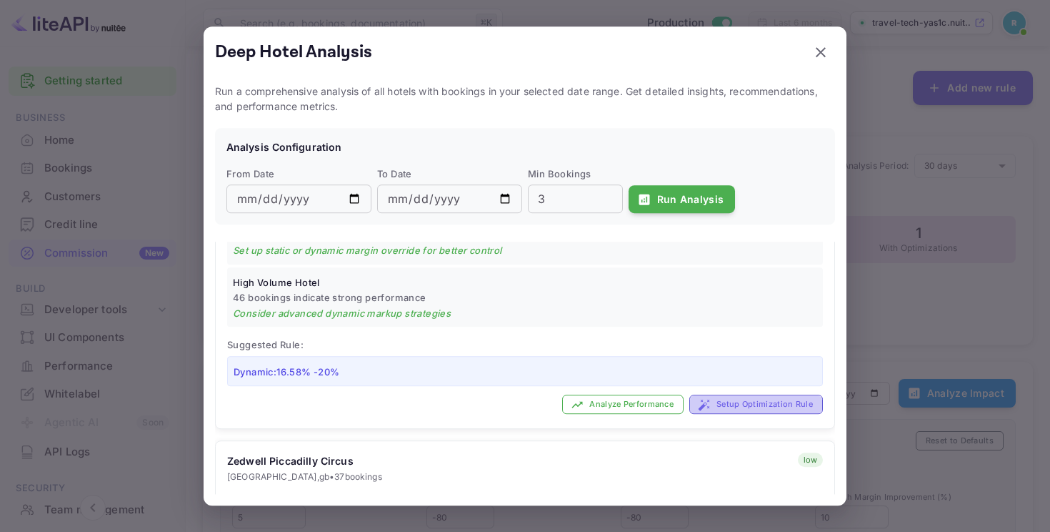
click at [762, 403] on button "Setup Optimization Rule" at bounding box center [756, 404] width 134 height 19
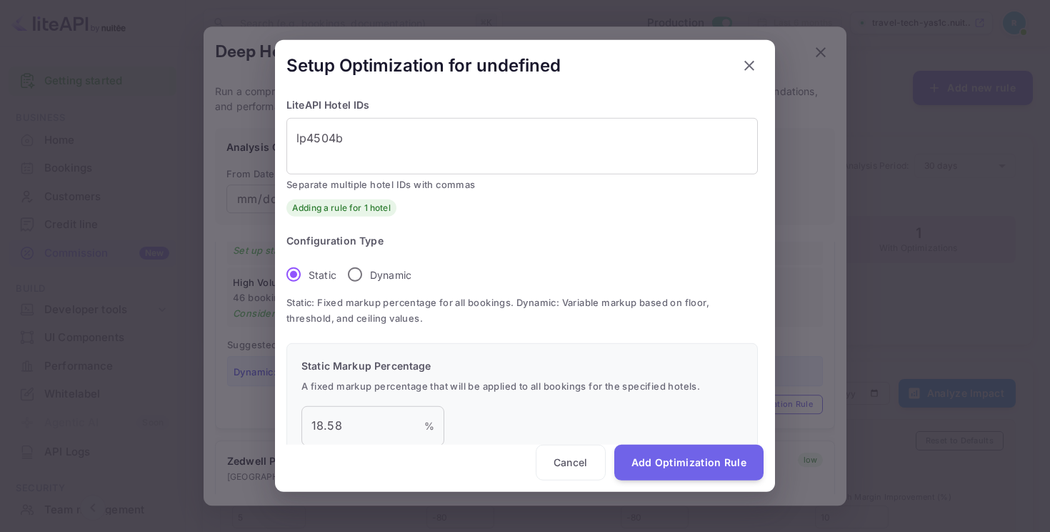
scroll to position [50, 0]
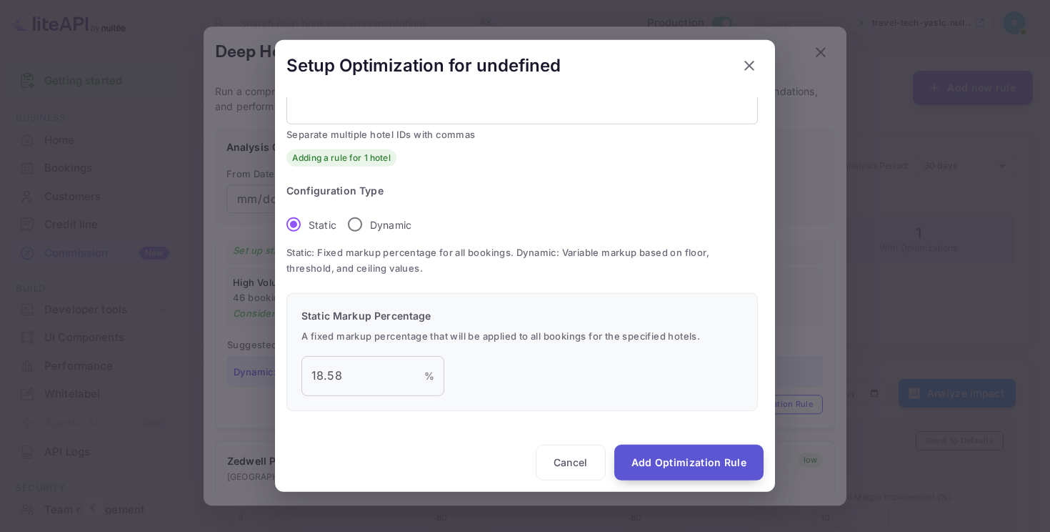
click at [667, 472] on button "Add Optimization Rule" at bounding box center [688, 462] width 149 height 36
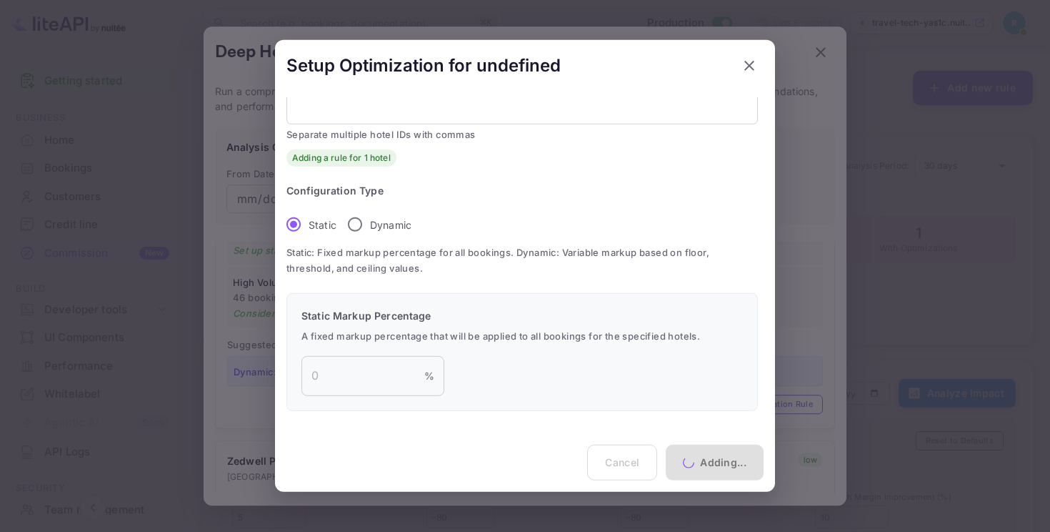
scroll to position [251, 0]
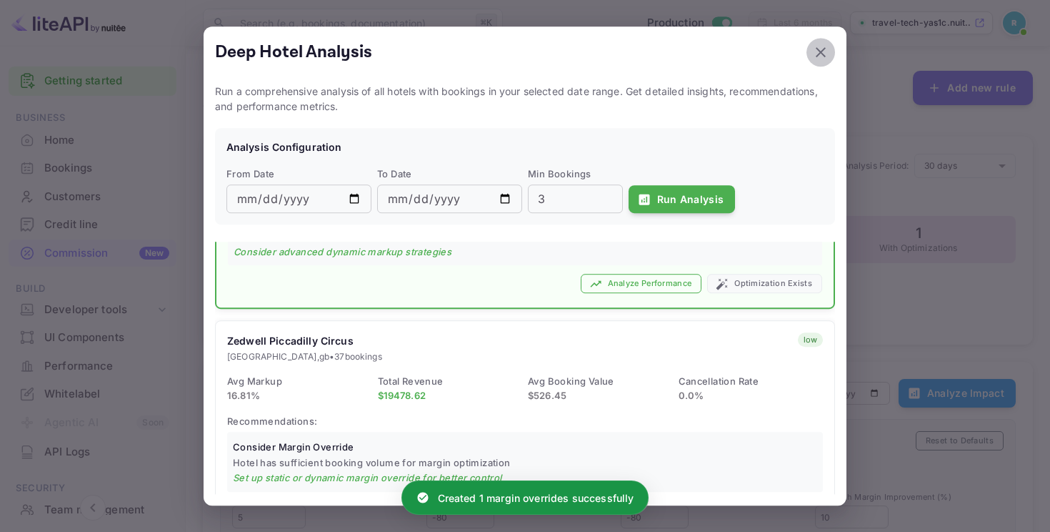
click at [819, 54] on icon "button" at bounding box center [821, 52] width 10 height 10
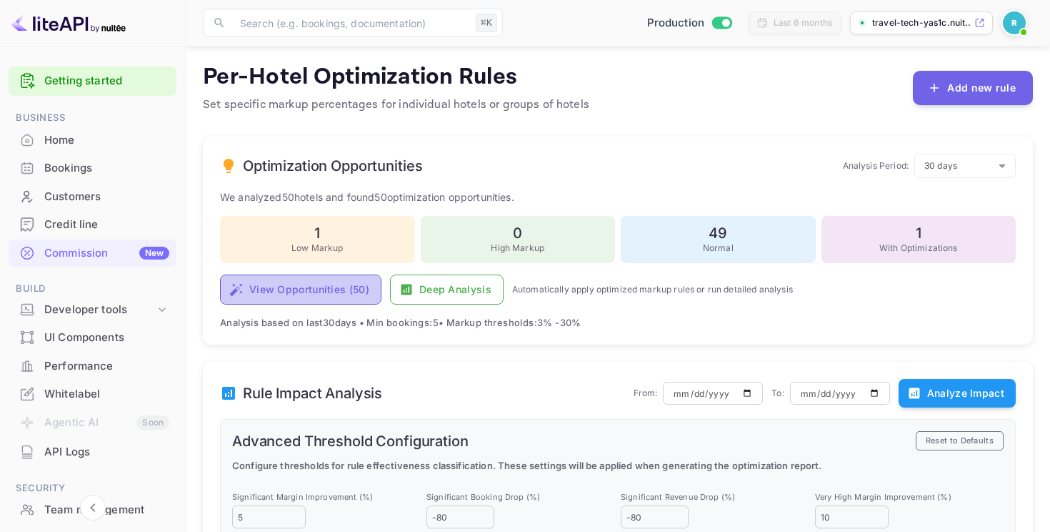
click at [326, 288] on button "View Opportunities ( 50 )" at bounding box center [300, 289] width 161 height 30
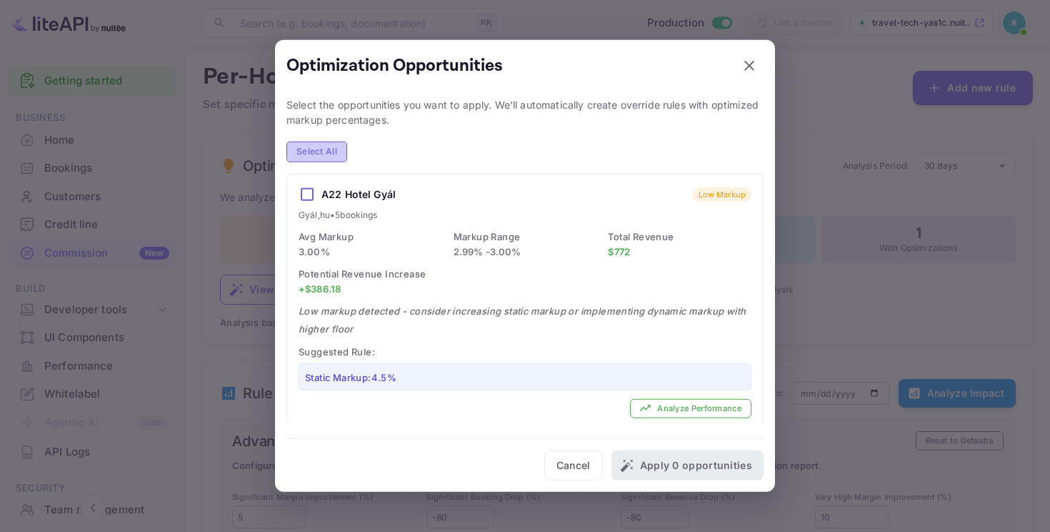
click at [308, 154] on button "Select All" at bounding box center [316, 151] width 61 height 21
checkbox input "true"
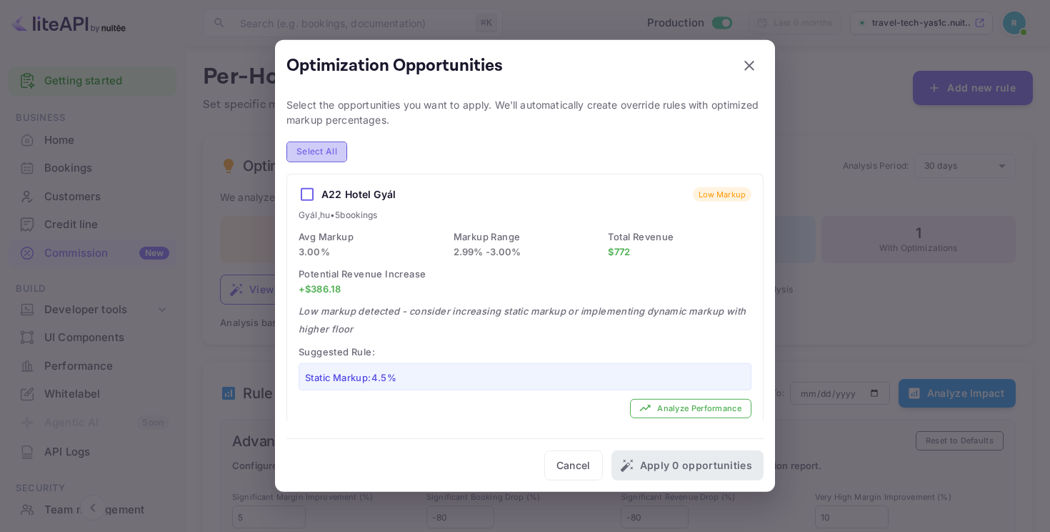
checkbox input "true"
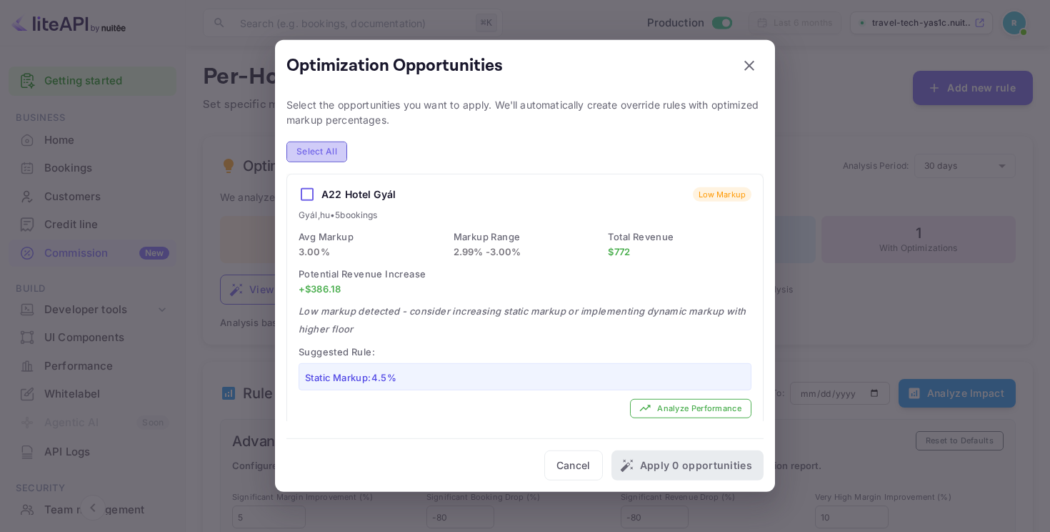
checkbox input "true"
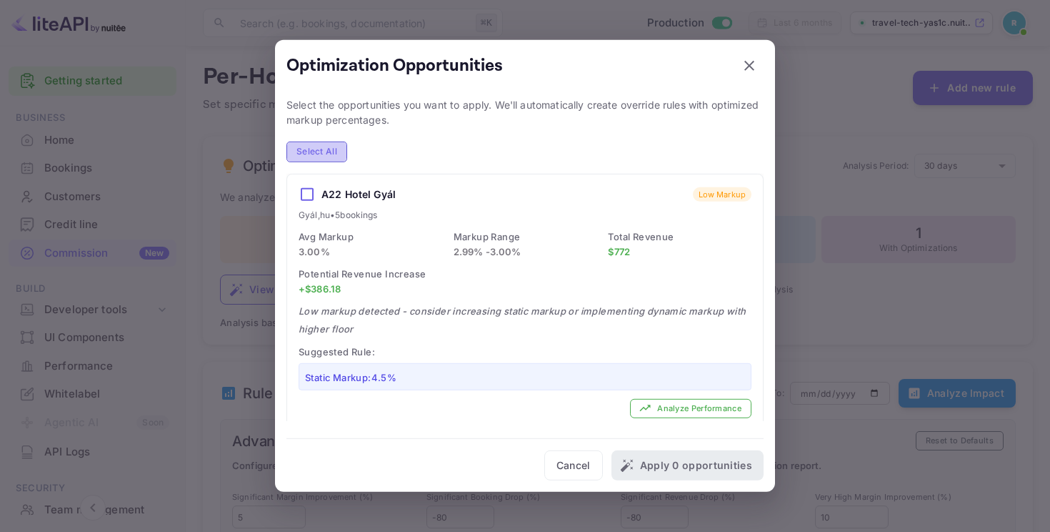
checkbox input "true"
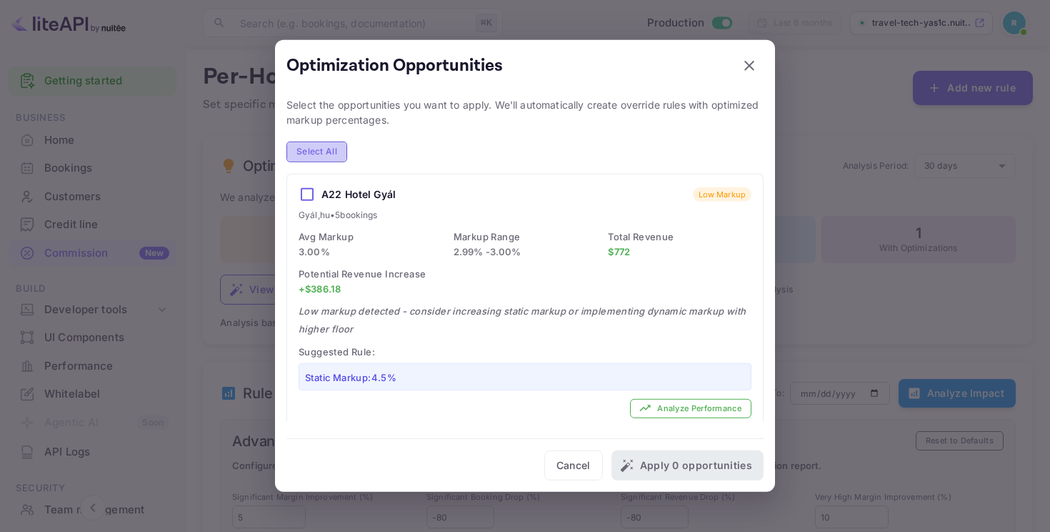
checkbox input "true"
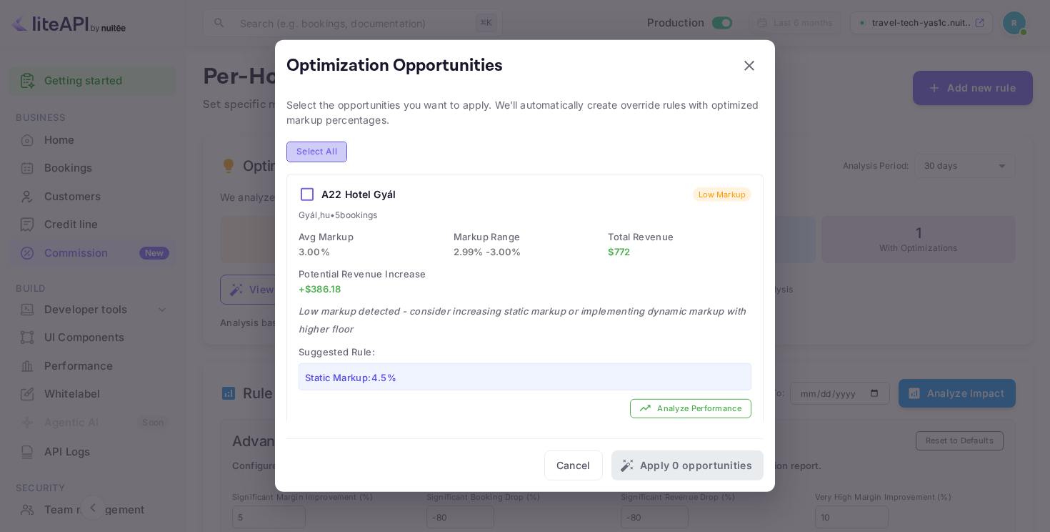
checkbox input "true"
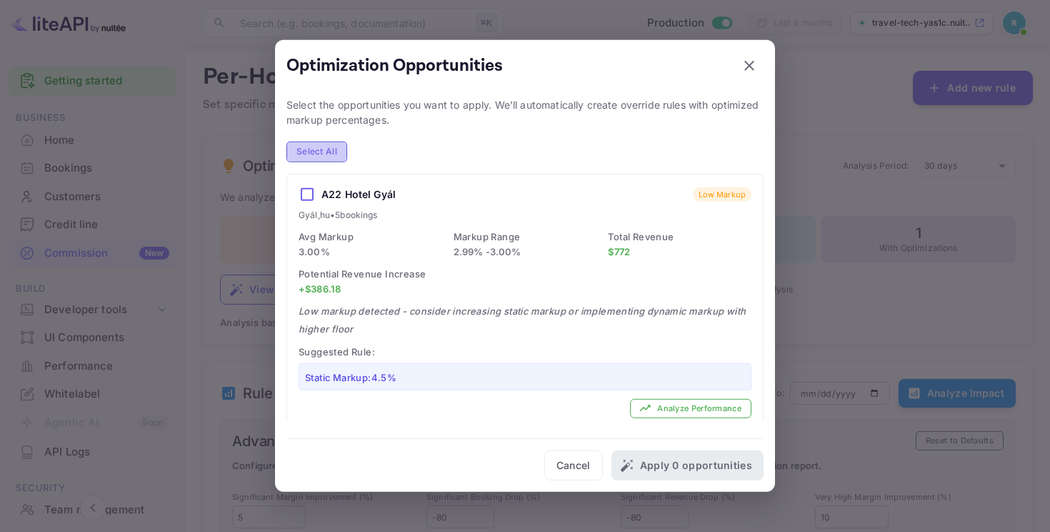
checkbox input "true"
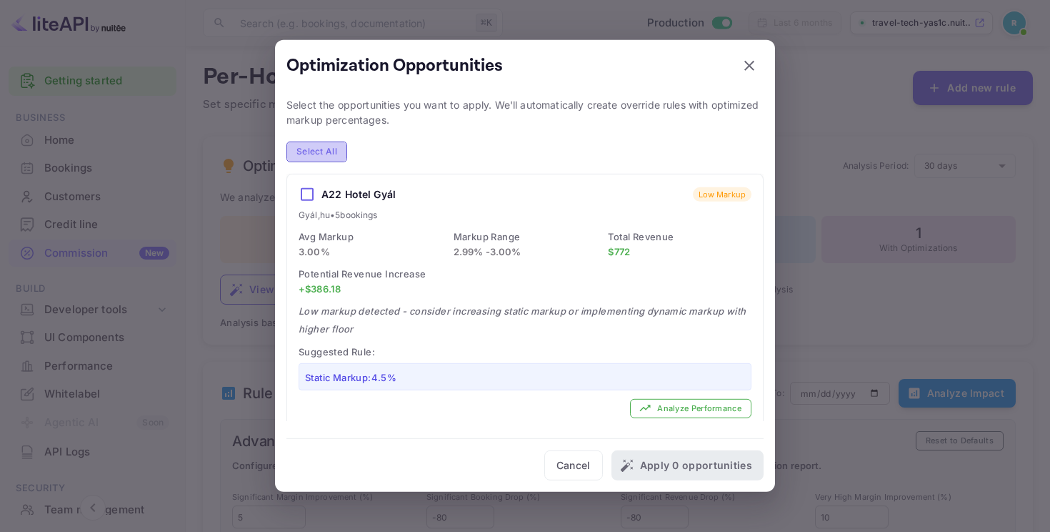
checkbox input "true"
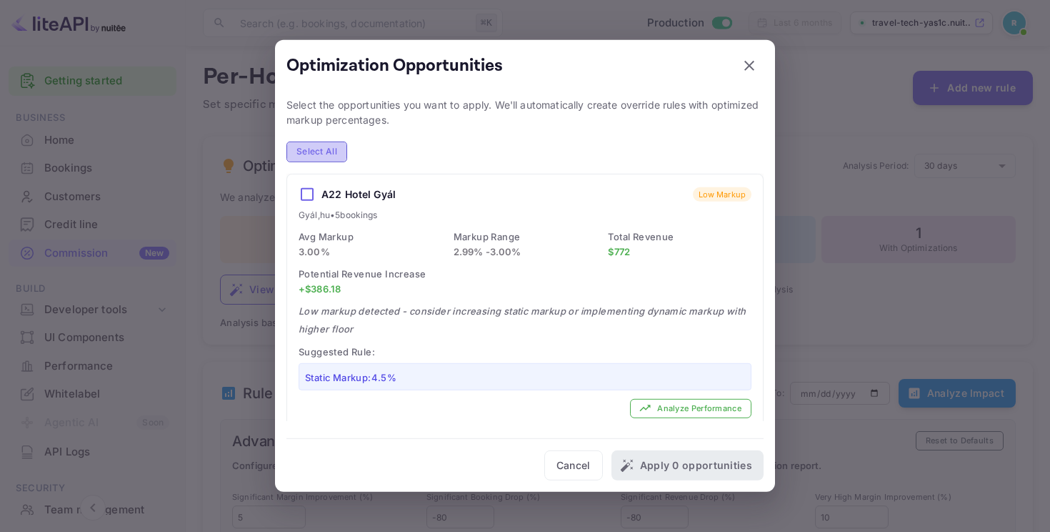
checkbox input "true"
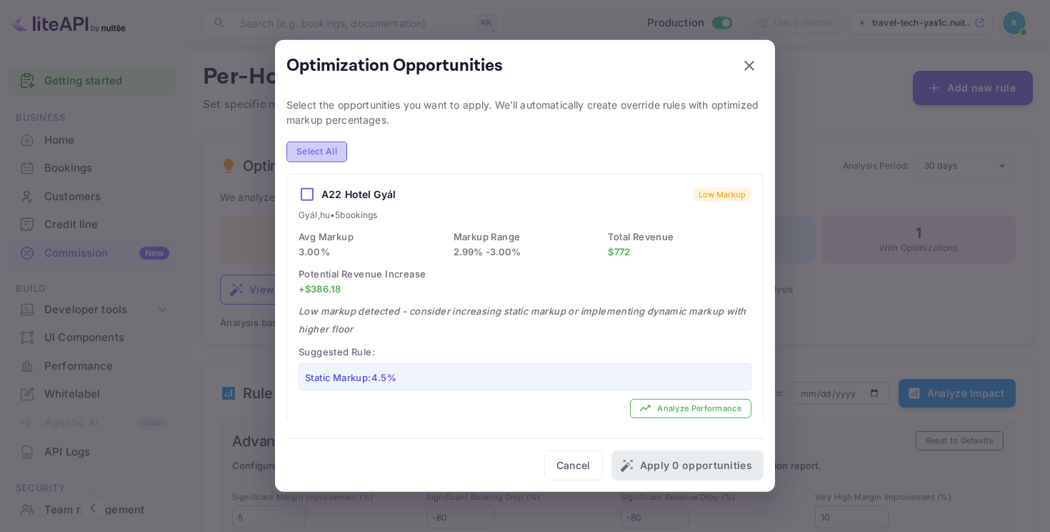
checkbox input "true"
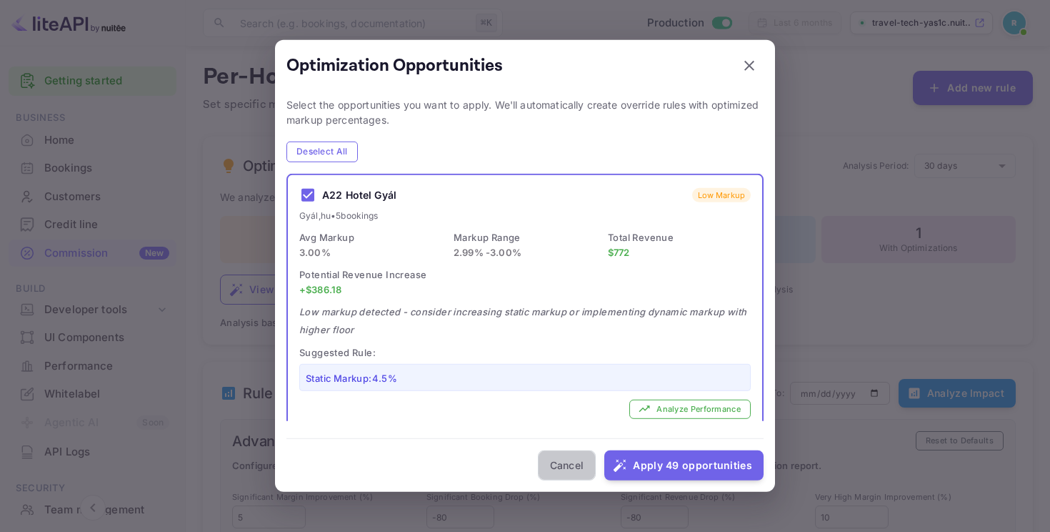
click at [577, 462] on button "Cancel" at bounding box center [567, 465] width 59 height 30
checkbox input "false"
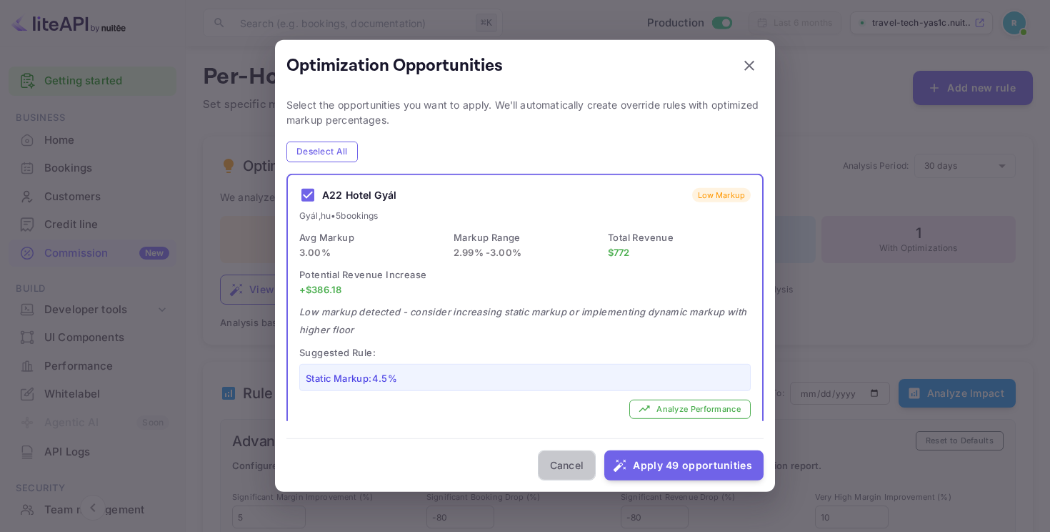
checkbox input "false"
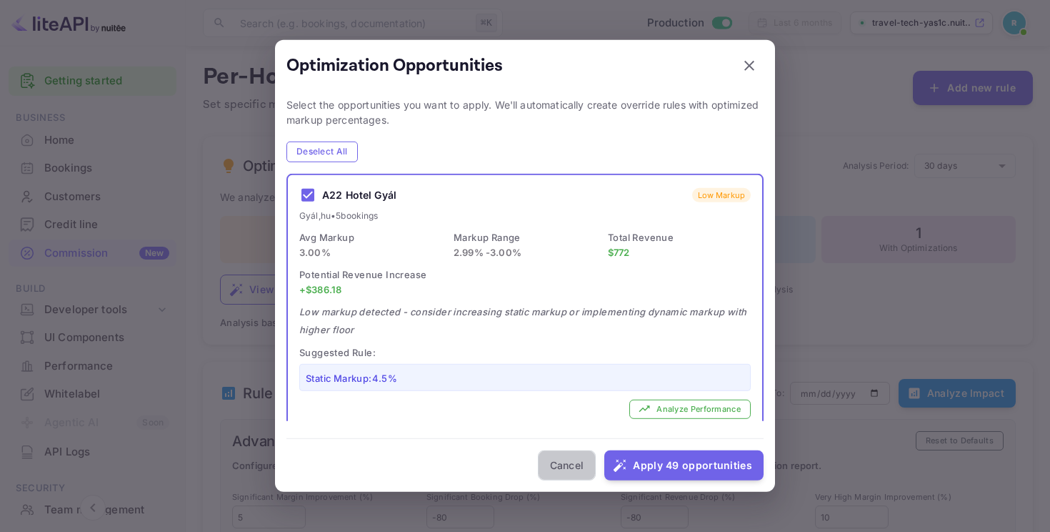
checkbox input "false"
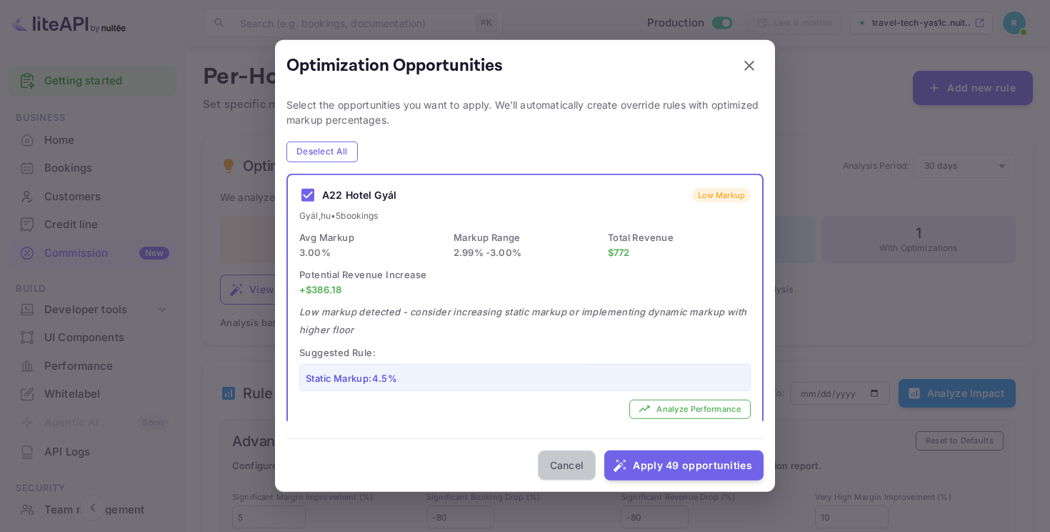
checkbox input "false"
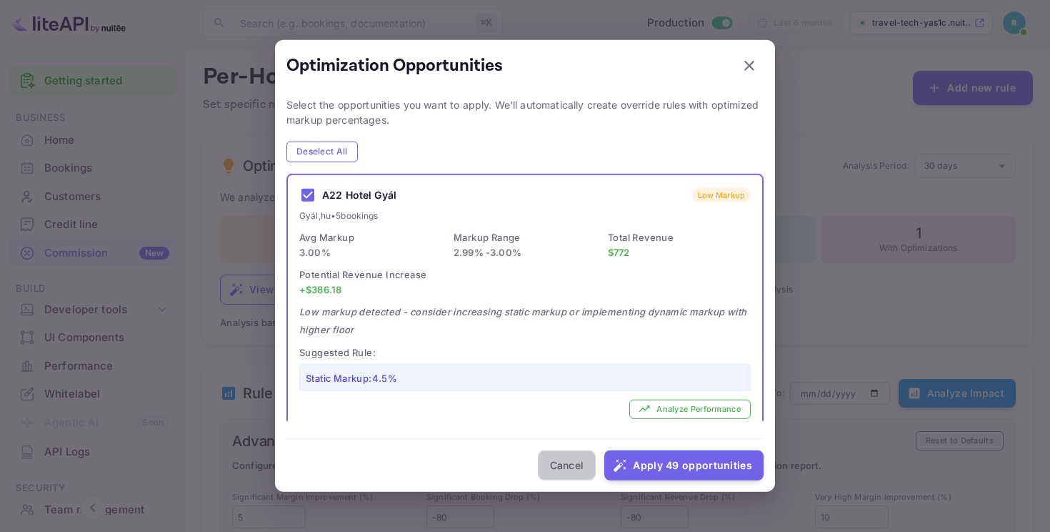
checkbox input "false"
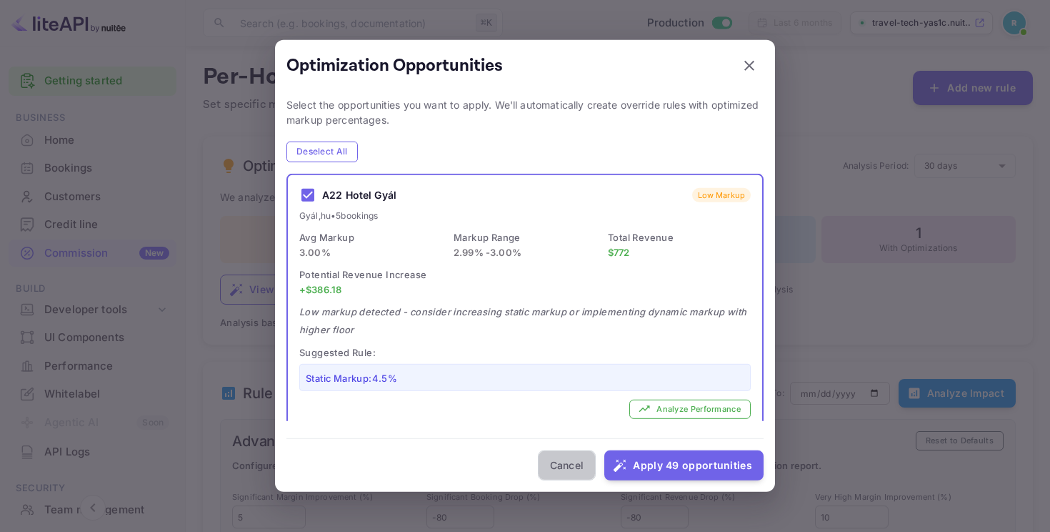
checkbox input "false"
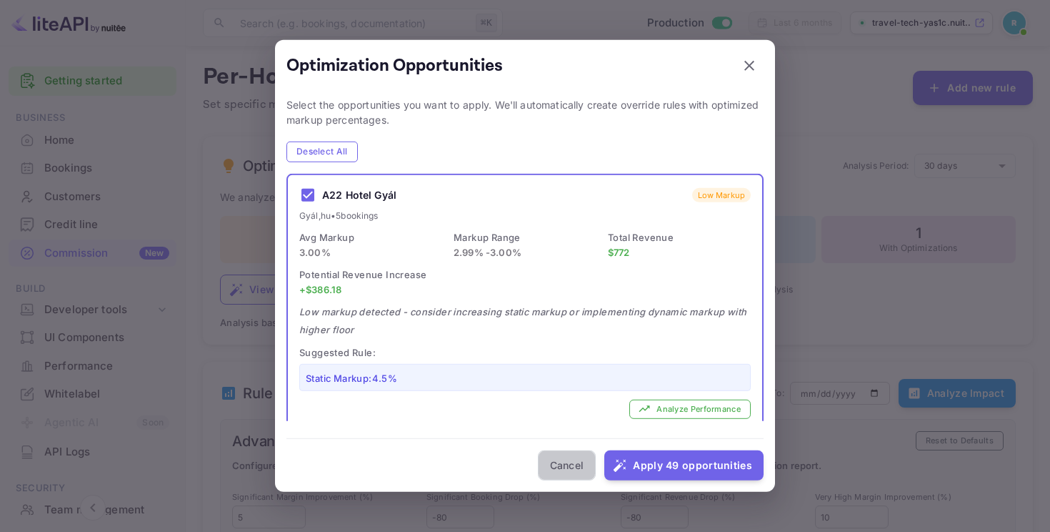
checkbox input "false"
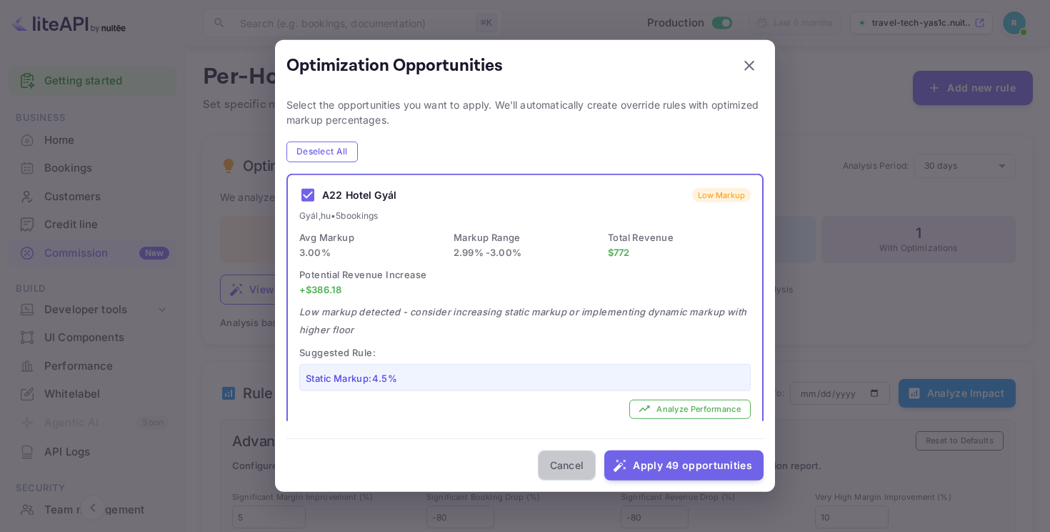
checkbox input "false"
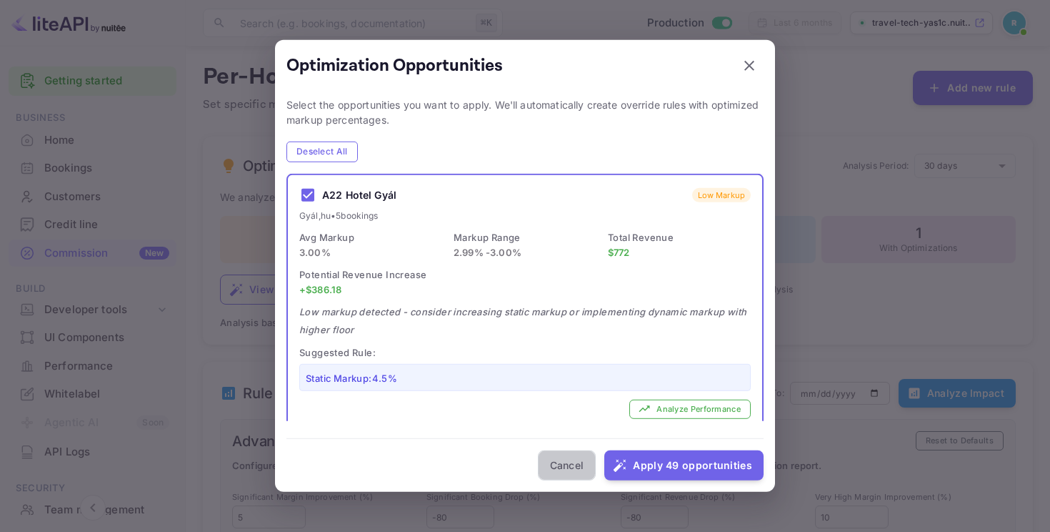
checkbox input "false"
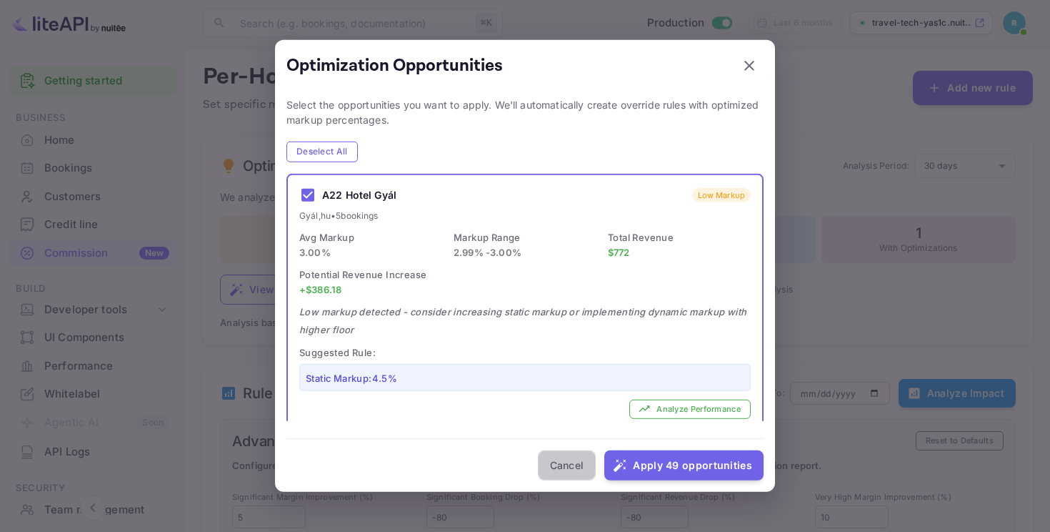
checkbox input "false"
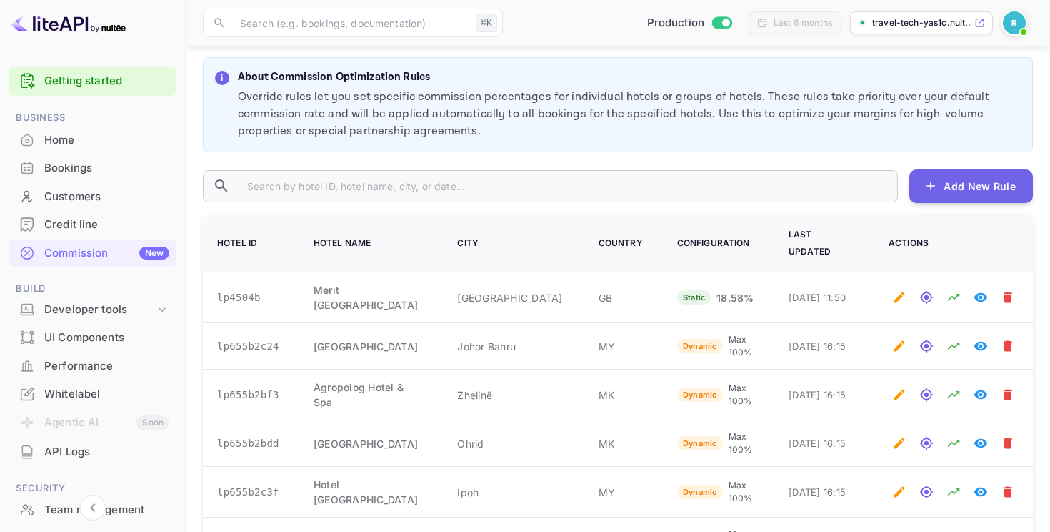
scroll to position [798, 0]
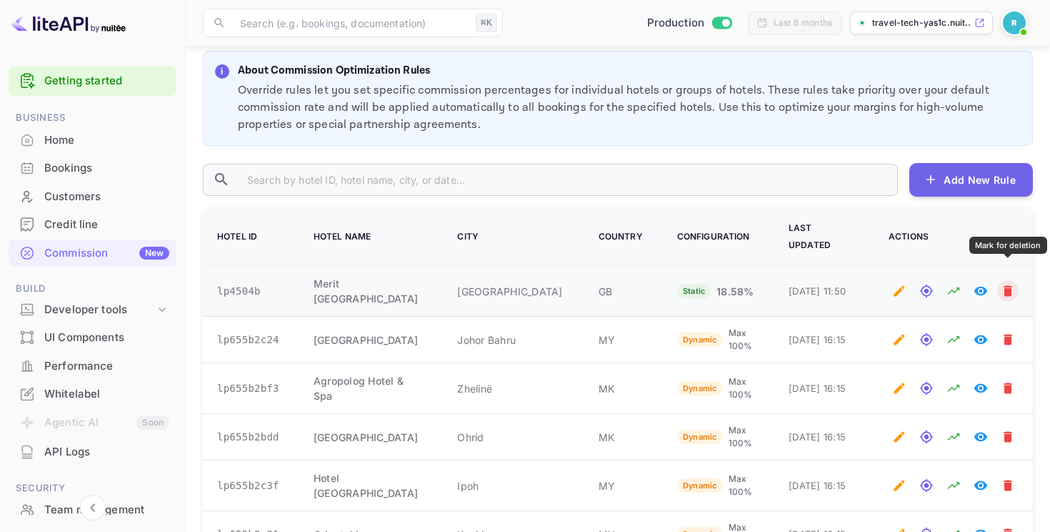
click at [1004, 286] on icon "Mark for deletion" at bounding box center [1008, 291] width 9 height 11
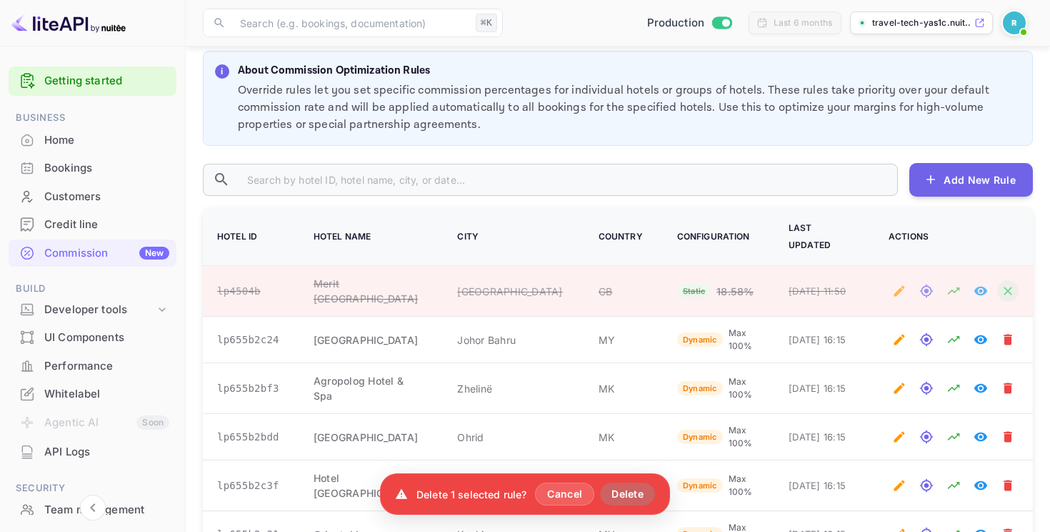
click at [629, 497] on button "Delete" at bounding box center [627, 493] width 55 height 23
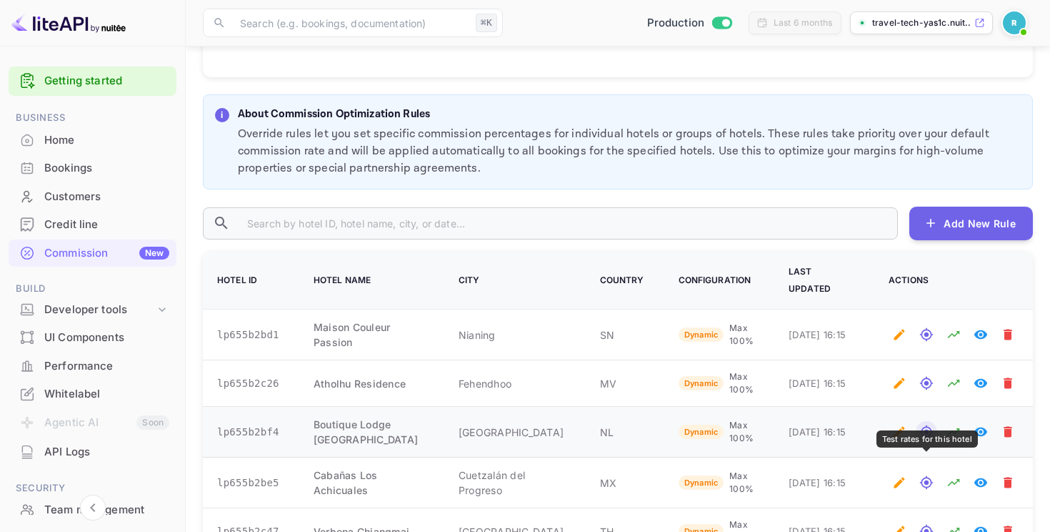
scroll to position [754, 0]
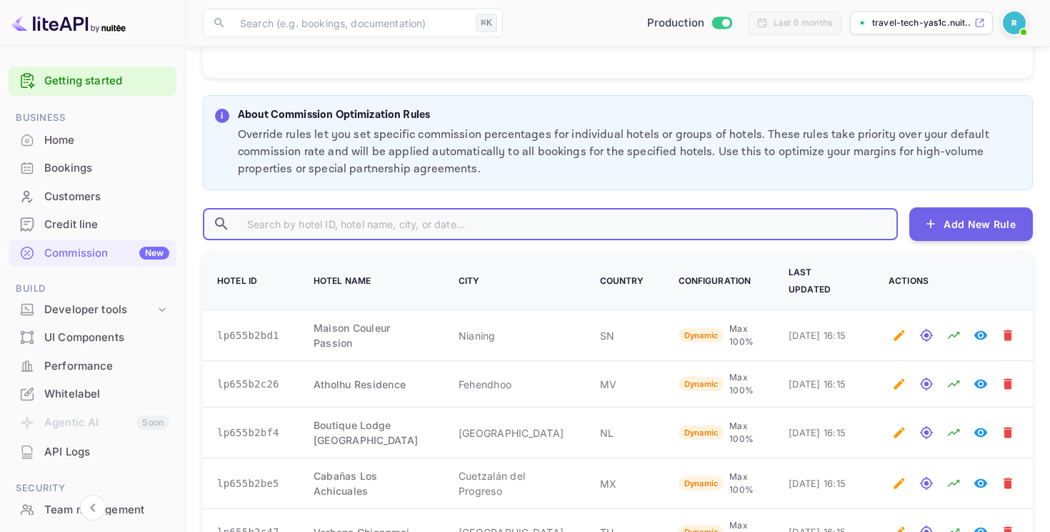
click at [576, 214] on input "text" at bounding box center [567, 223] width 662 height 31
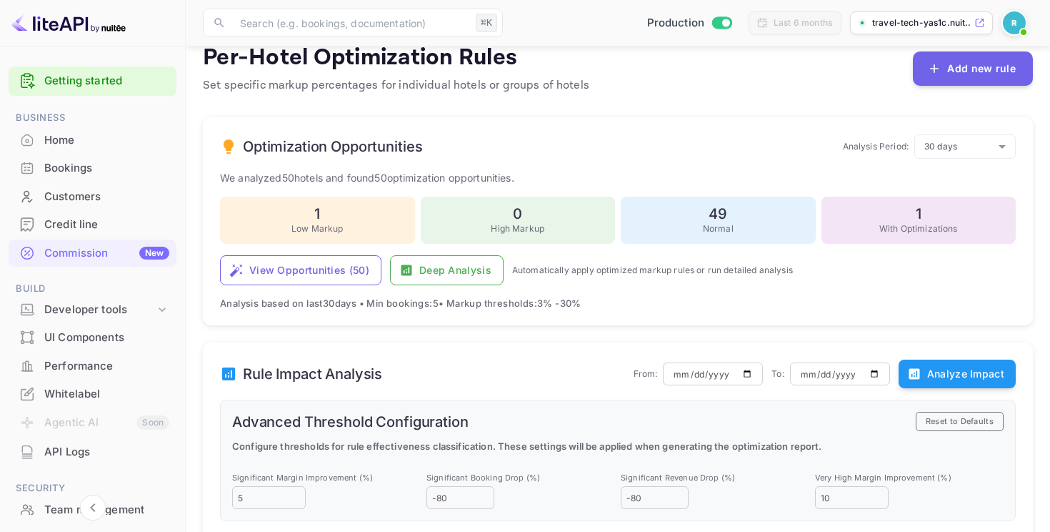
scroll to position [0, 0]
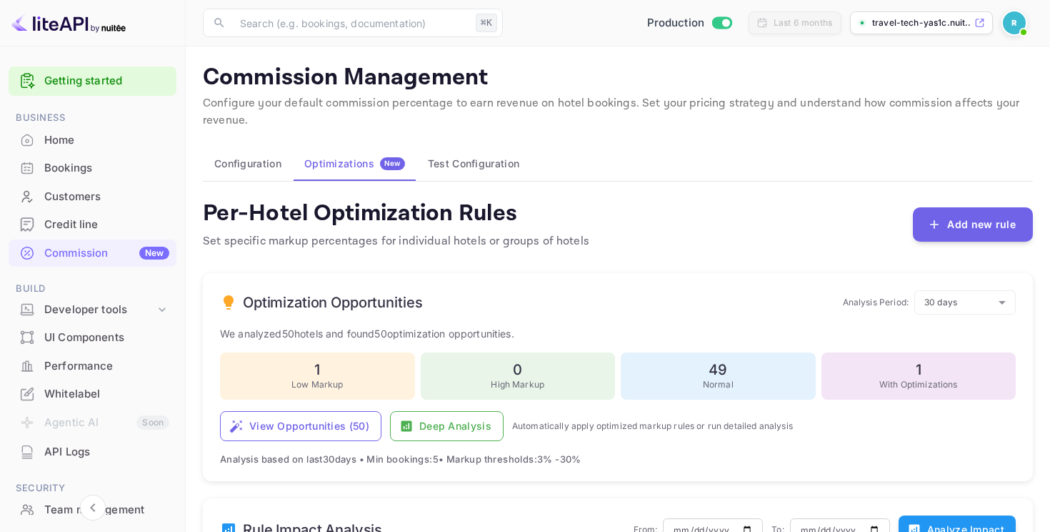
click at [112, 129] on div "Home" at bounding box center [93, 140] width 168 height 28
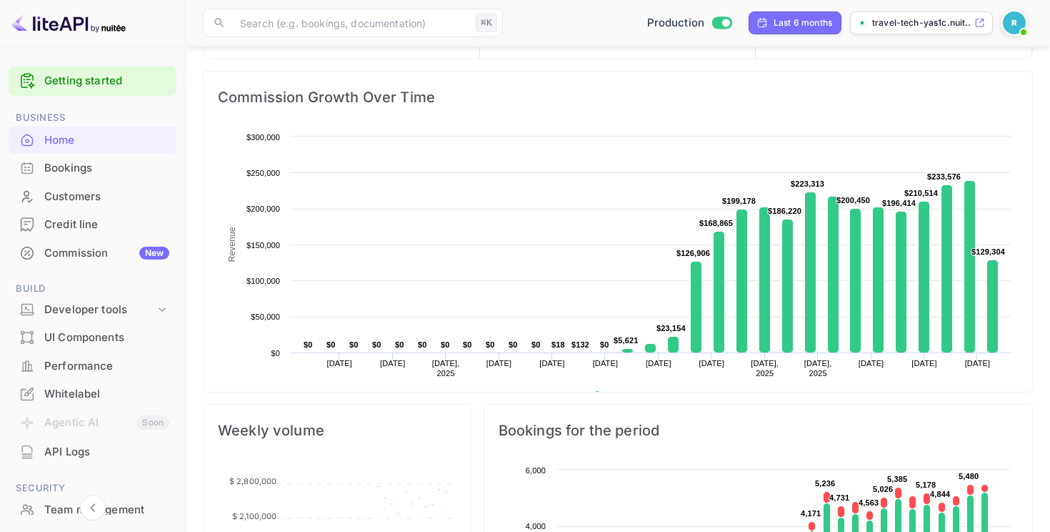
scroll to position [344, 0]
